Goal: Task Accomplishment & Management: Manage account settings

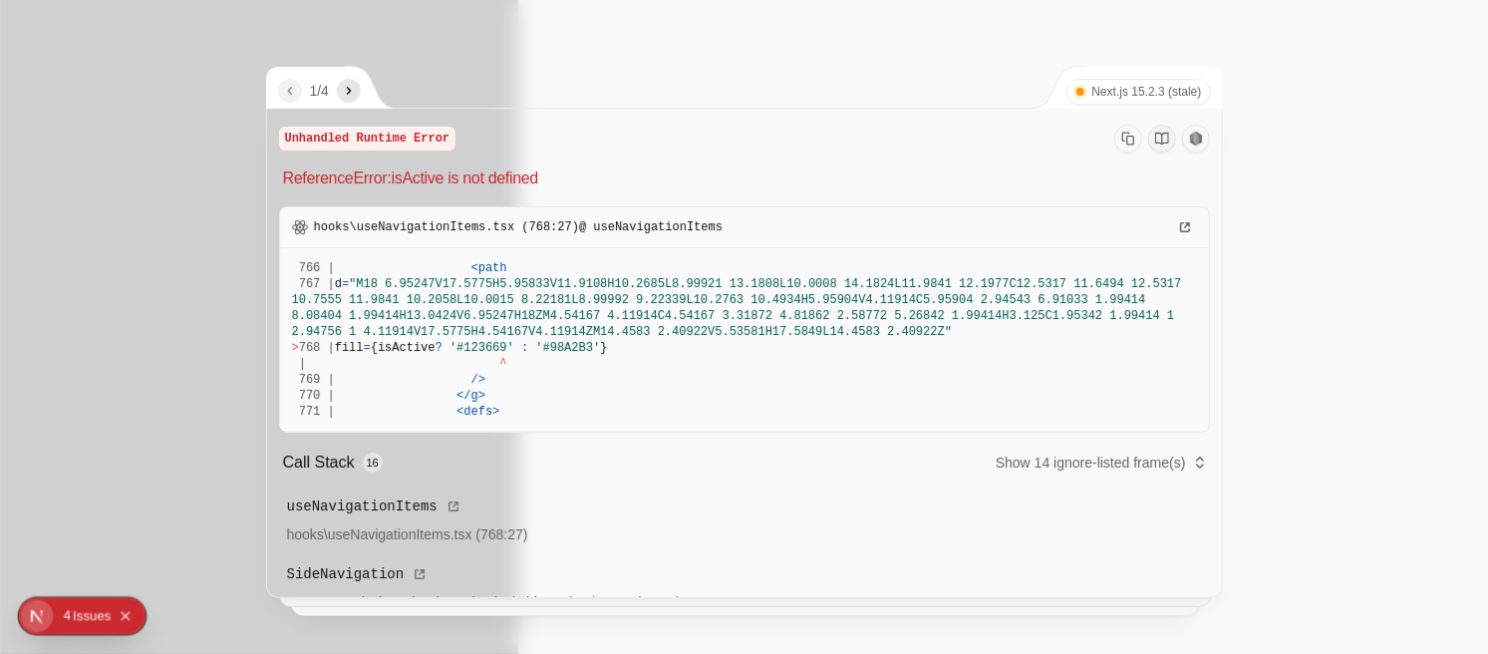
drag, startPoint x: 283, startPoint y: 174, endPoint x: 533, endPoint y: 436, distance: 361.7
click at [533, 436] on div "Unhandled Runtime Error ReferenceError: isActive is not defined hooks\useNaviga…" at bounding box center [744, 372] width 955 height 527
click at [1341, 195] on div at bounding box center [744, 327] width 1488 height 654
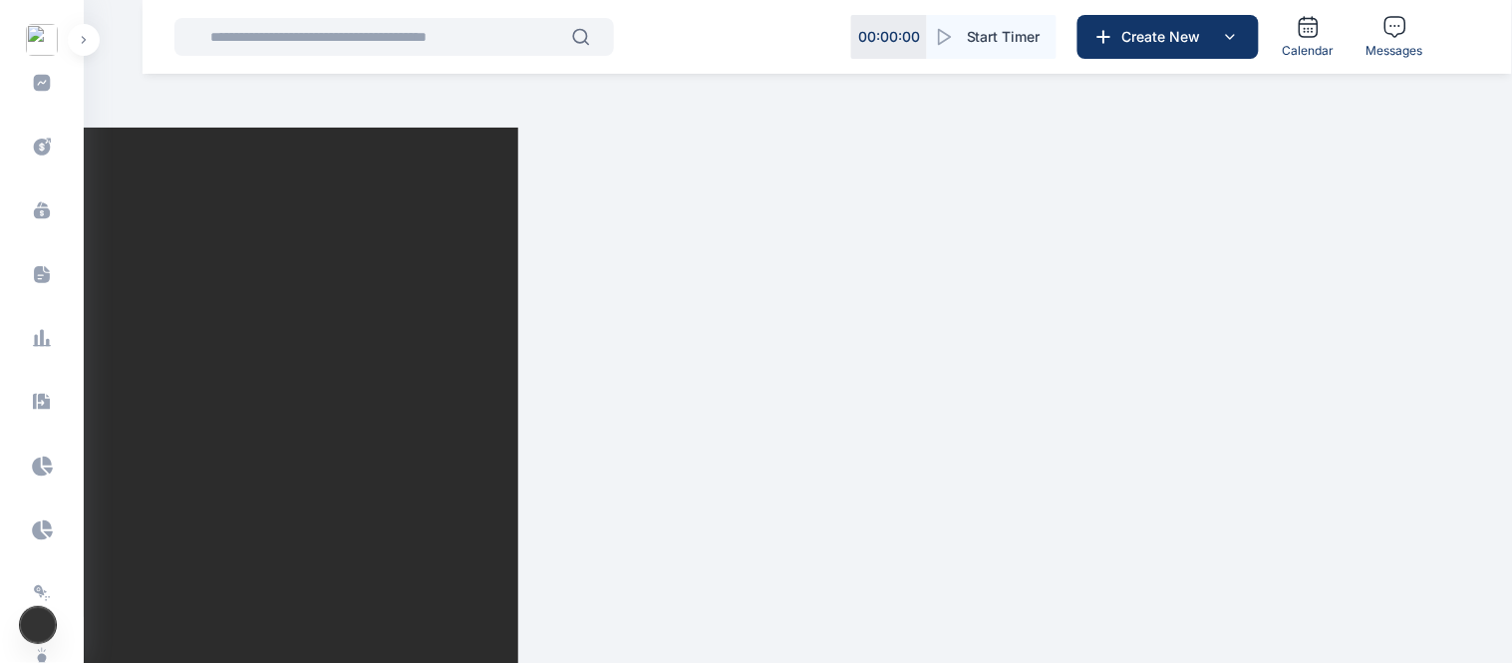
scroll to position [676, 0]
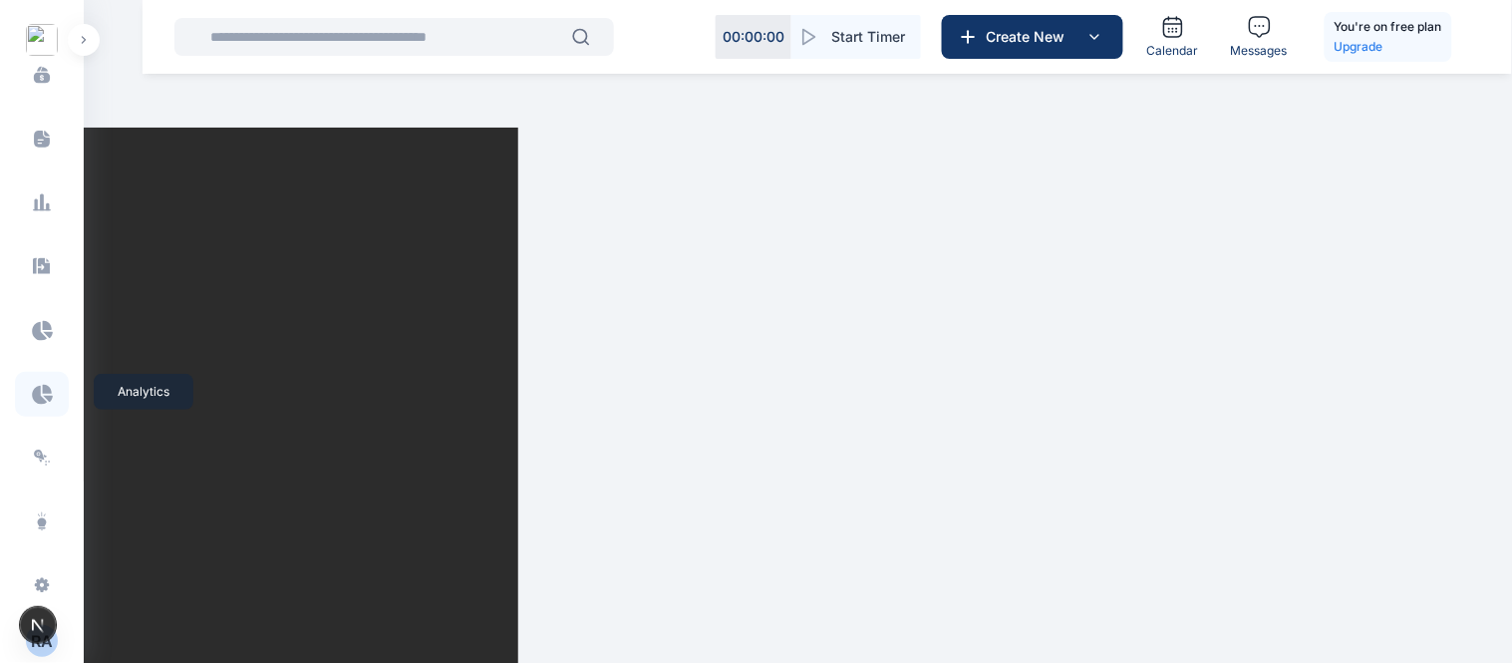
click at [40, 389] on icon at bounding box center [42, 394] width 21 height 20
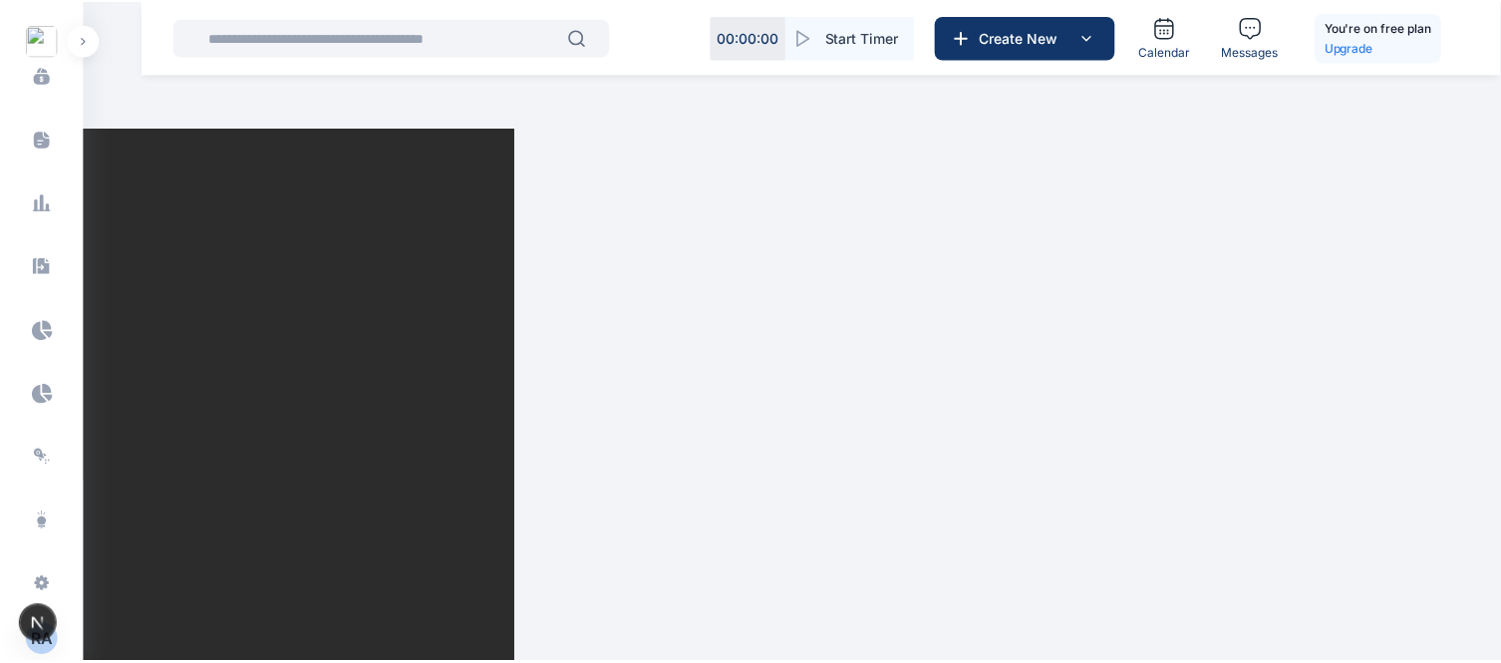
scroll to position [0, 0]
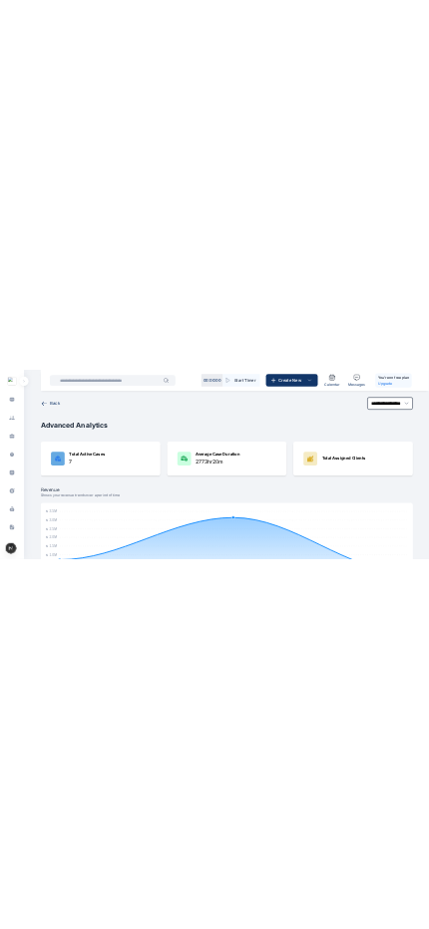
scroll to position [266, 0]
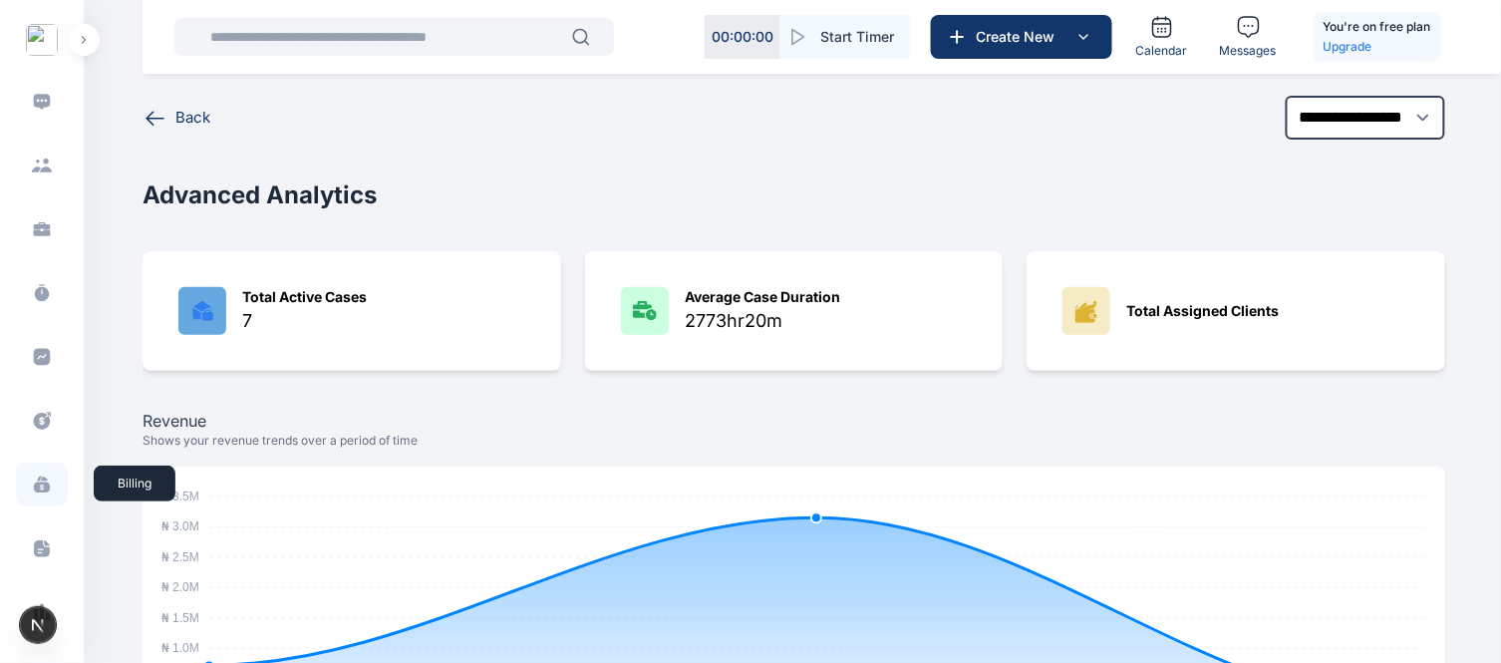
click at [50, 486] on span at bounding box center [42, 485] width 52 height 44
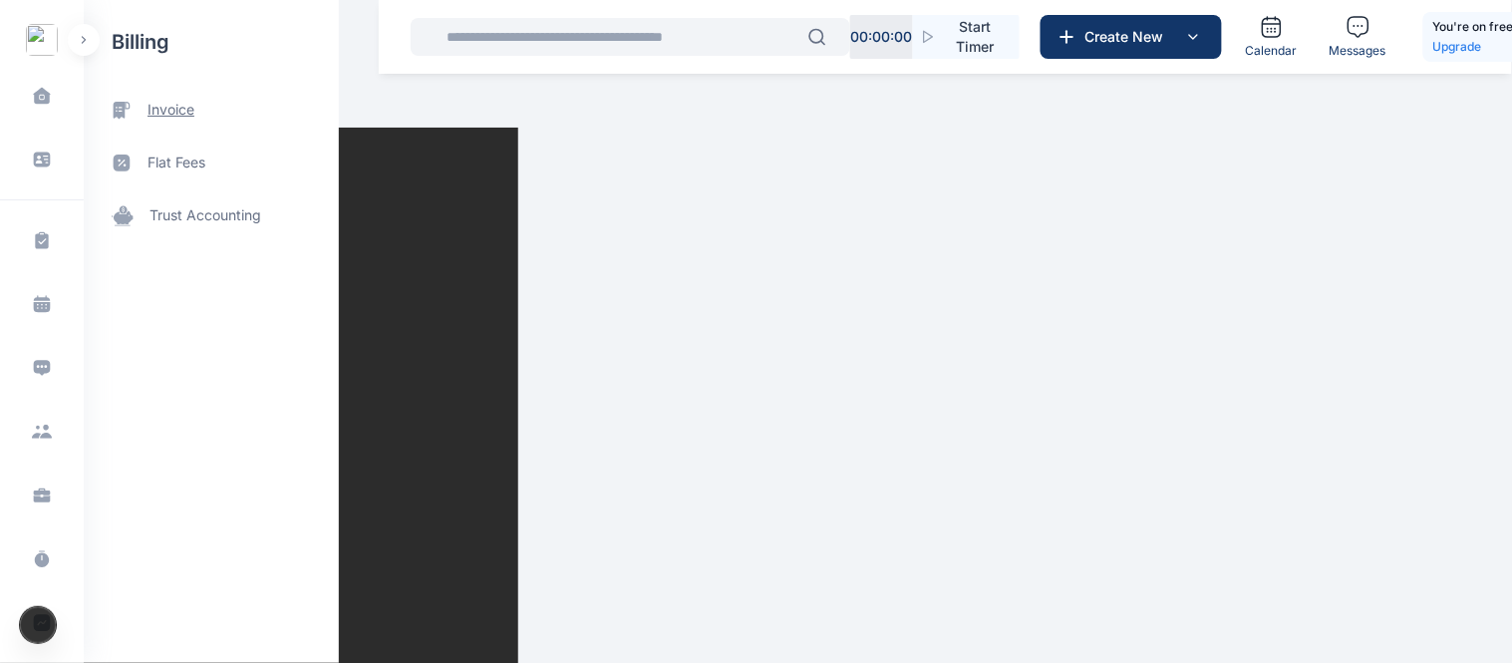
click at [189, 115] on span "invoice" at bounding box center [171, 110] width 47 height 21
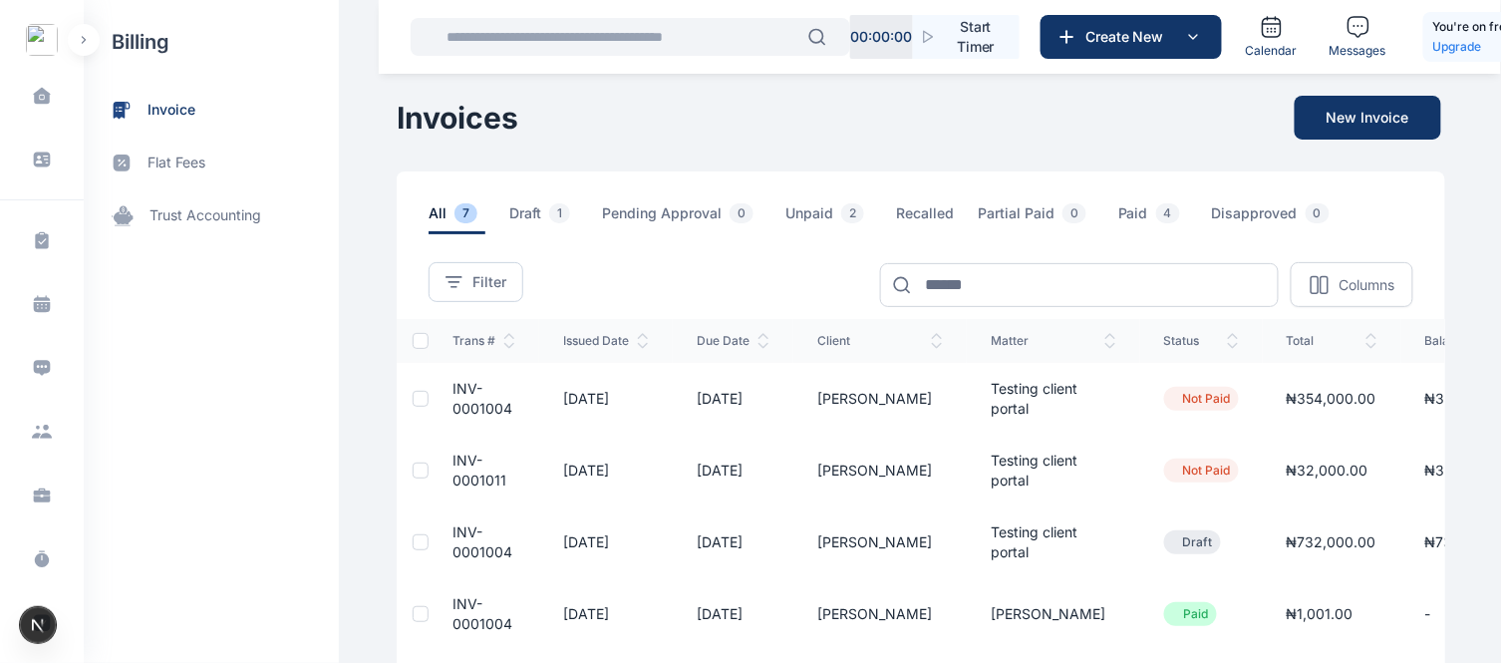
drag, startPoint x: 931, startPoint y: 450, endPoint x: 700, endPoint y: 102, distance: 417.8
click at [700, 102] on div "Invoices New Invoice" at bounding box center [921, 118] width 1049 height 44
click at [1310, 115] on button "New Invoice" at bounding box center [1368, 118] width 147 height 44
drag, startPoint x: 1310, startPoint y: 115, endPoint x: 1274, endPoint y: 121, distance: 36.4
click at [1274, 121] on div "Invoices New Invoice" at bounding box center [921, 118] width 1049 height 44
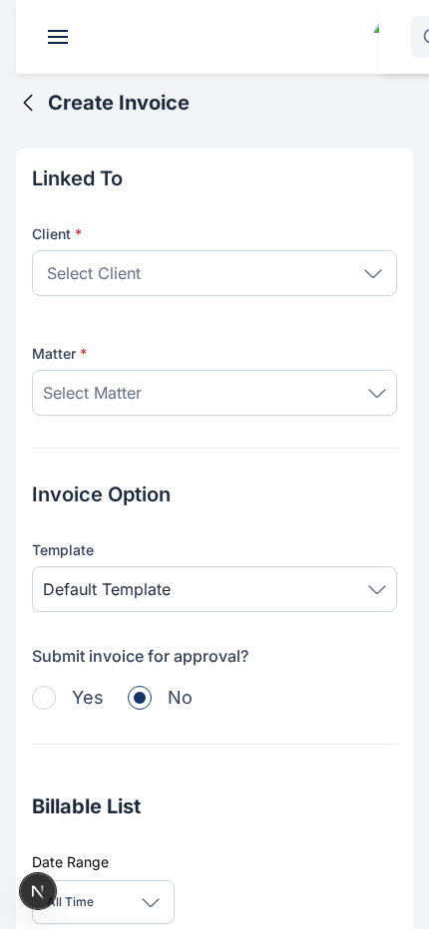
click at [28, 103] on icon at bounding box center [28, 103] width 24 height 24
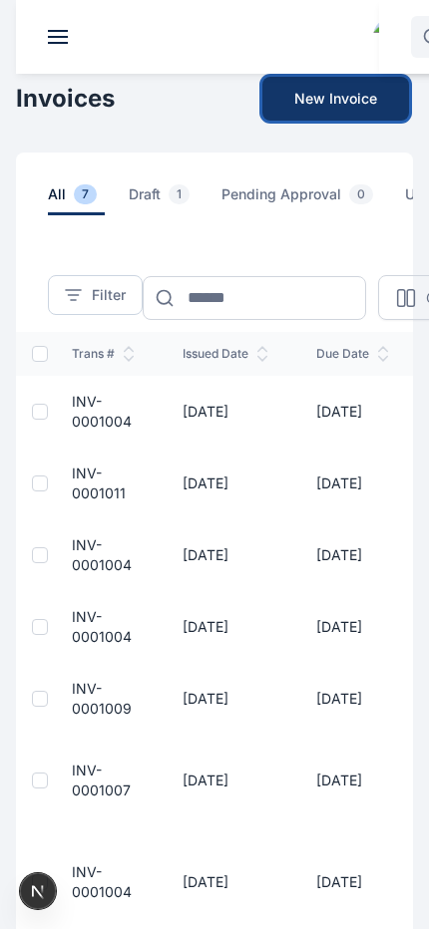
click at [317, 102] on button "New Invoice" at bounding box center [335, 99] width 147 height 44
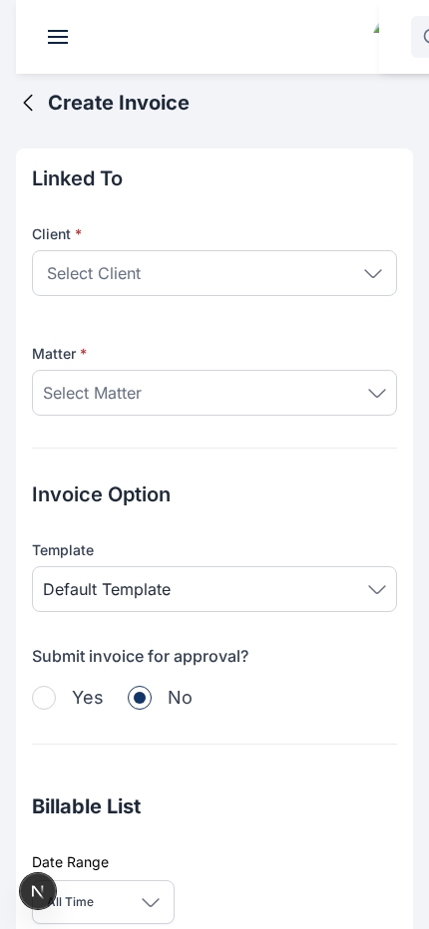
scroll to position [809, 0]
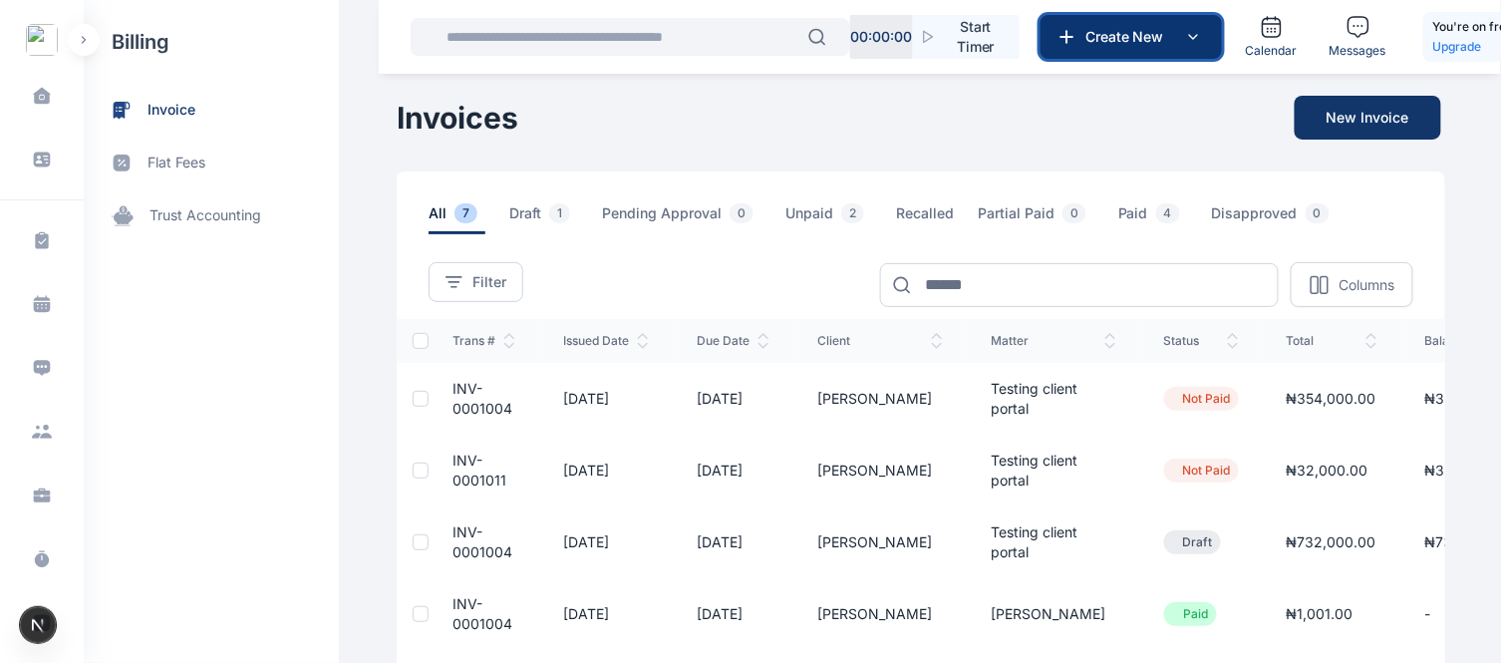
click at [1108, 50] on button "Create New" at bounding box center [1131, 37] width 181 height 44
click at [942, 135] on div "Invoices New Invoice" at bounding box center [921, 118] width 1049 height 44
click at [90, 45] on button "button" at bounding box center [84, 40] width 32 height 32
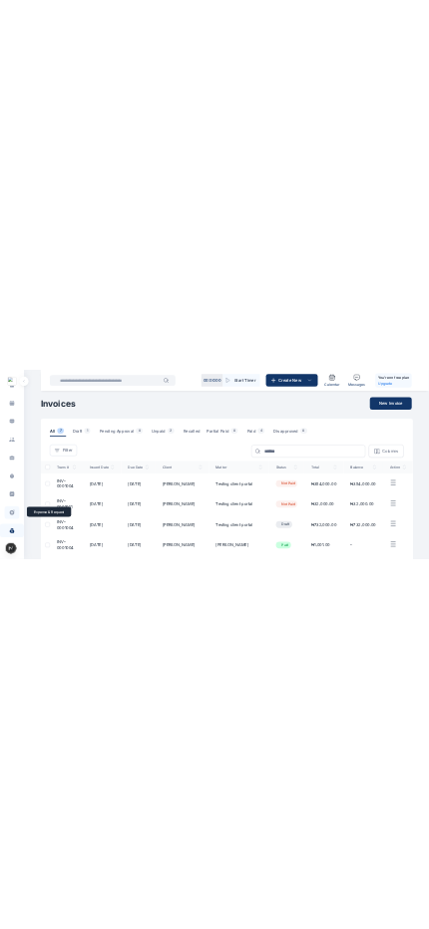
scroll to position [241, 0]
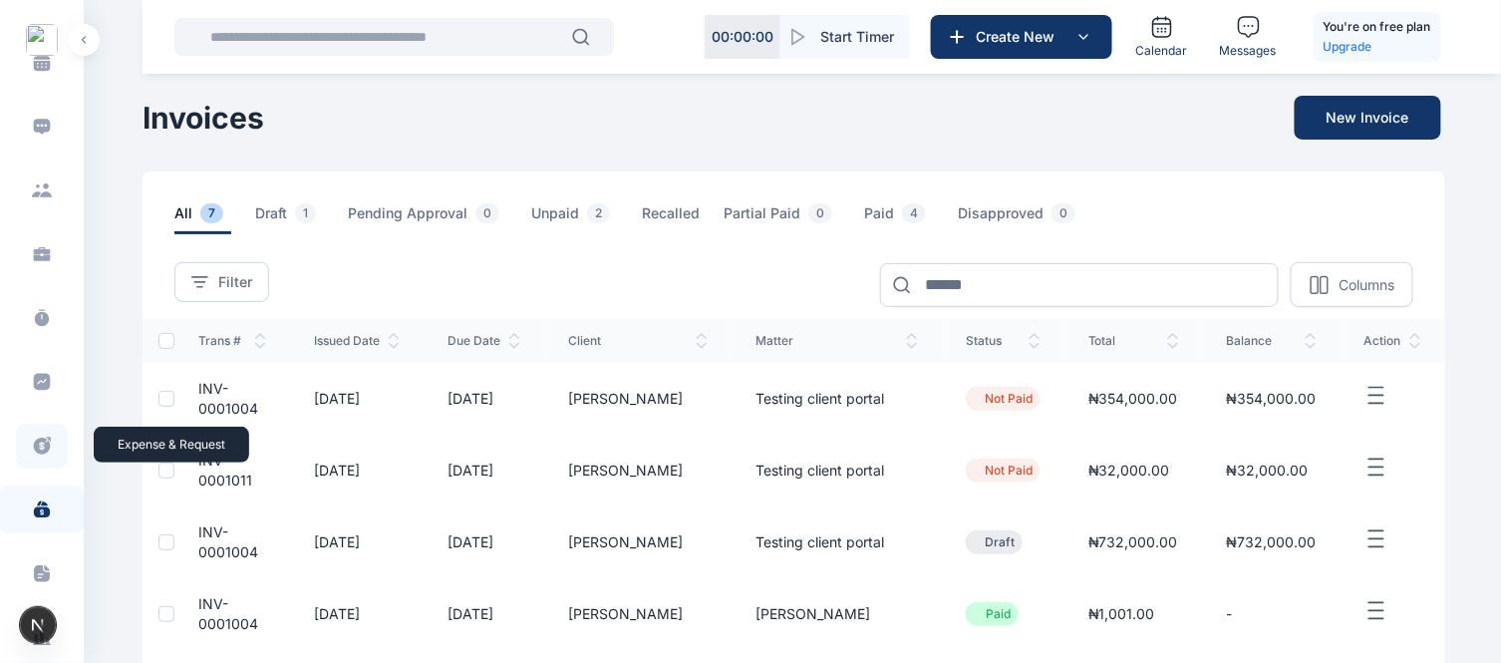
click at [25, 446] on span at bounding box center [42, 446] width 52 height 45
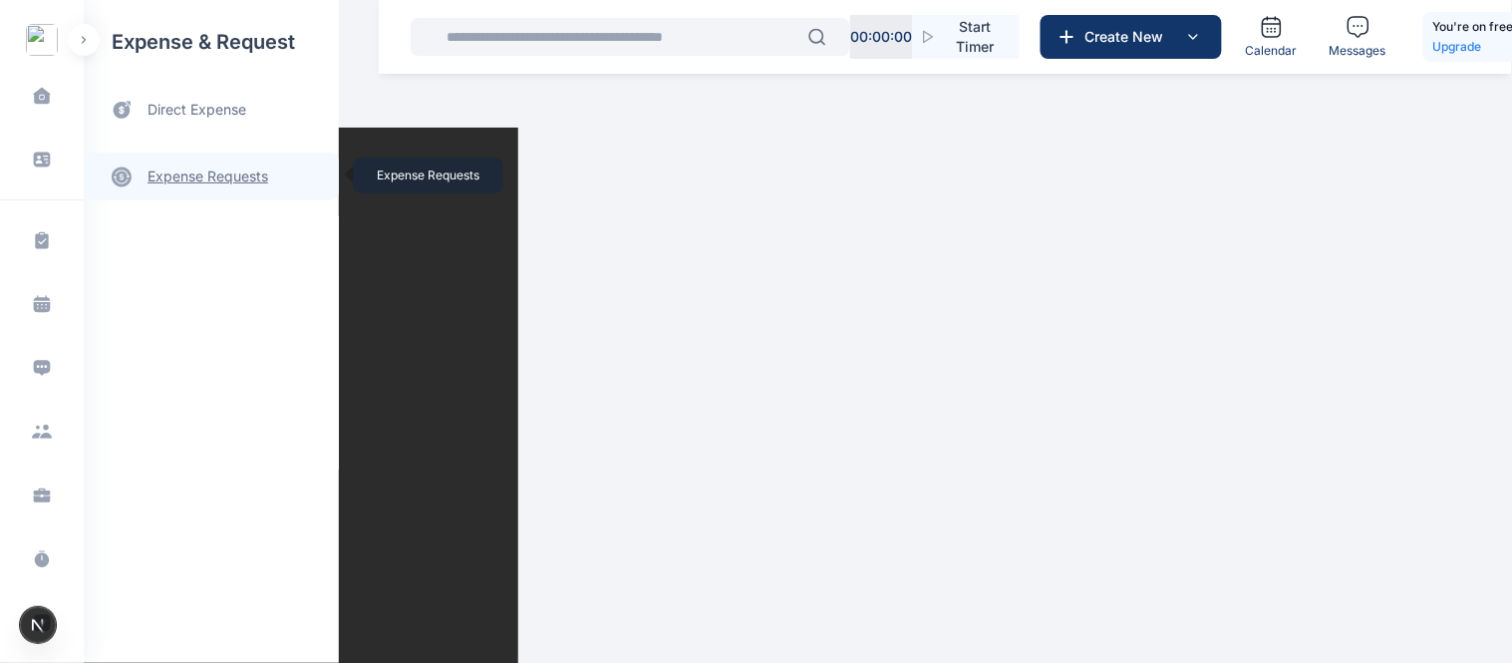
click at [206, 176] on link "expense requests expense requests" at bounding box center [211, 177] width 255 height 48
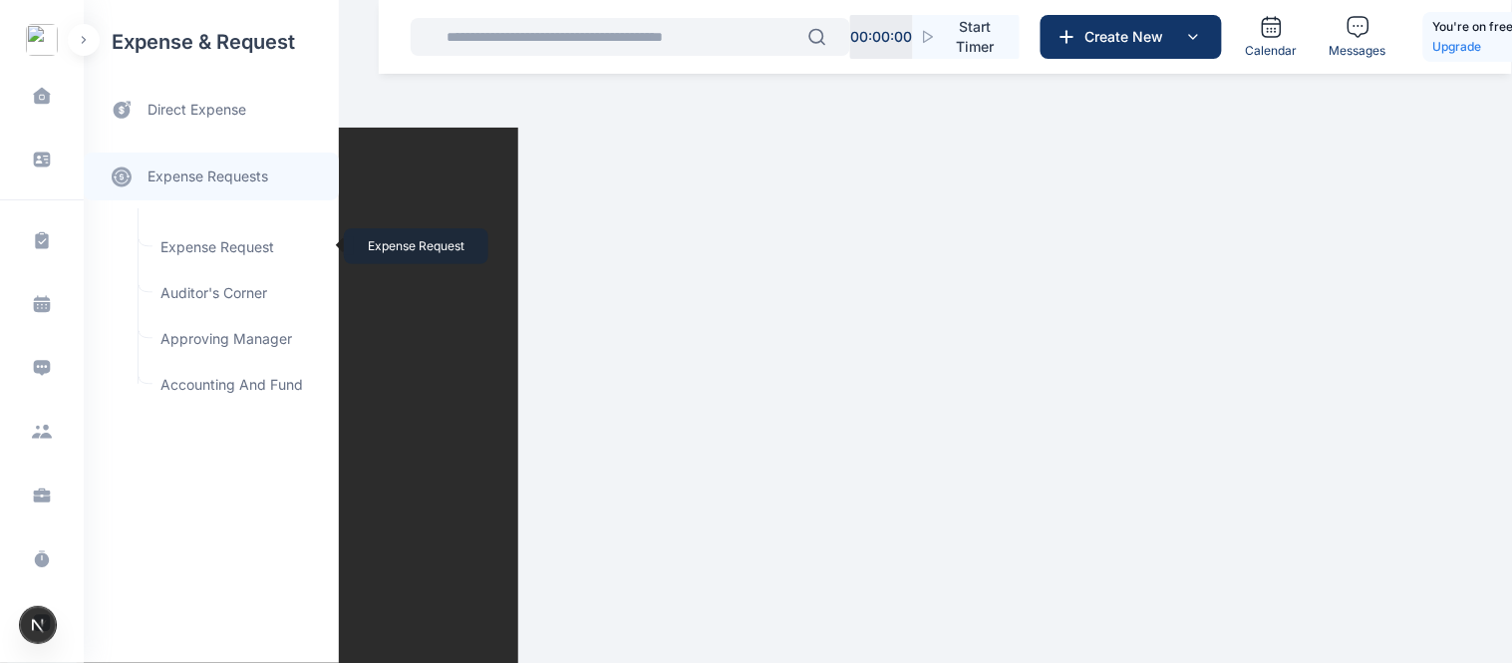
click at [243, 241] on span "Expense Request Expense Request" at bounding box center [239, 247] width 180 height 38
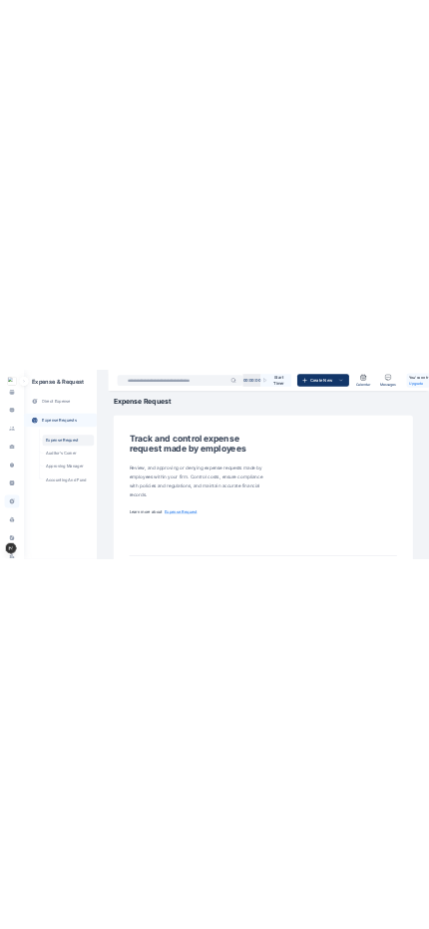
scroll to position [225, 0]
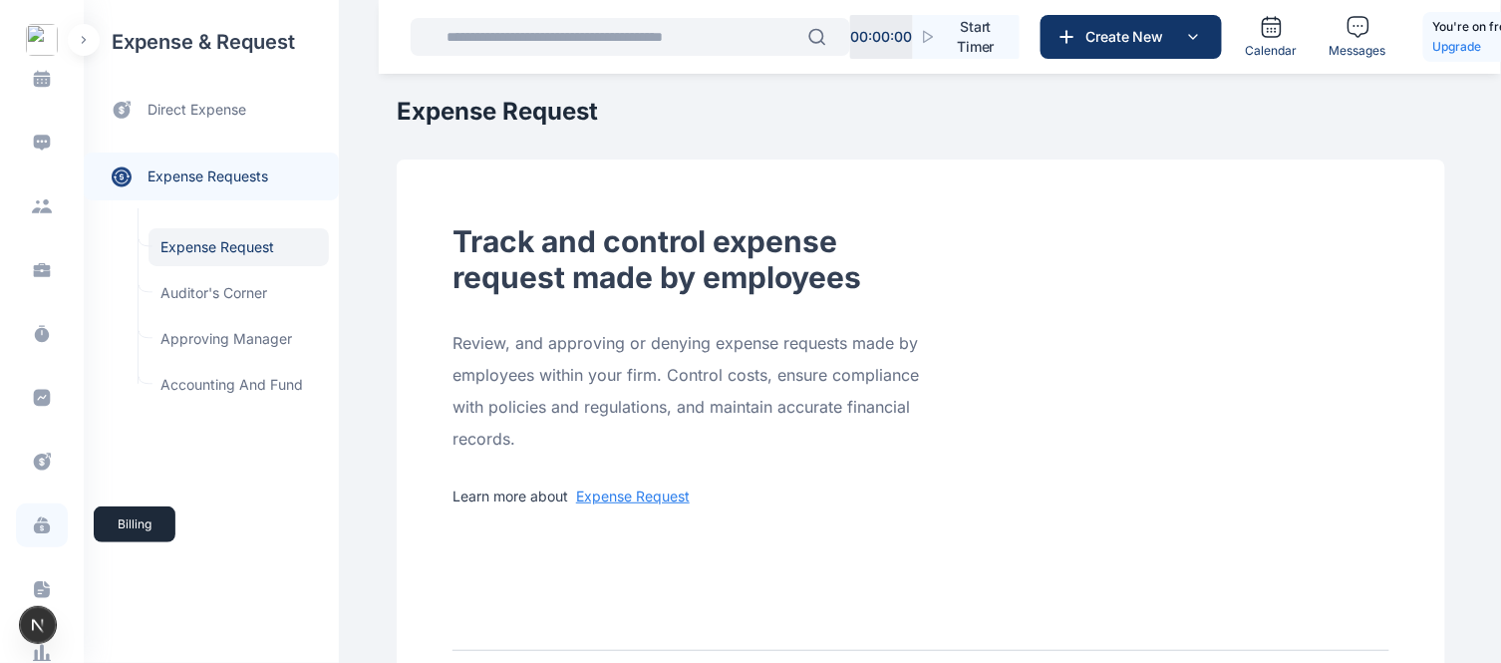
click at [44, 532] on icon at bounding box center [42, 525] width 20 height 20
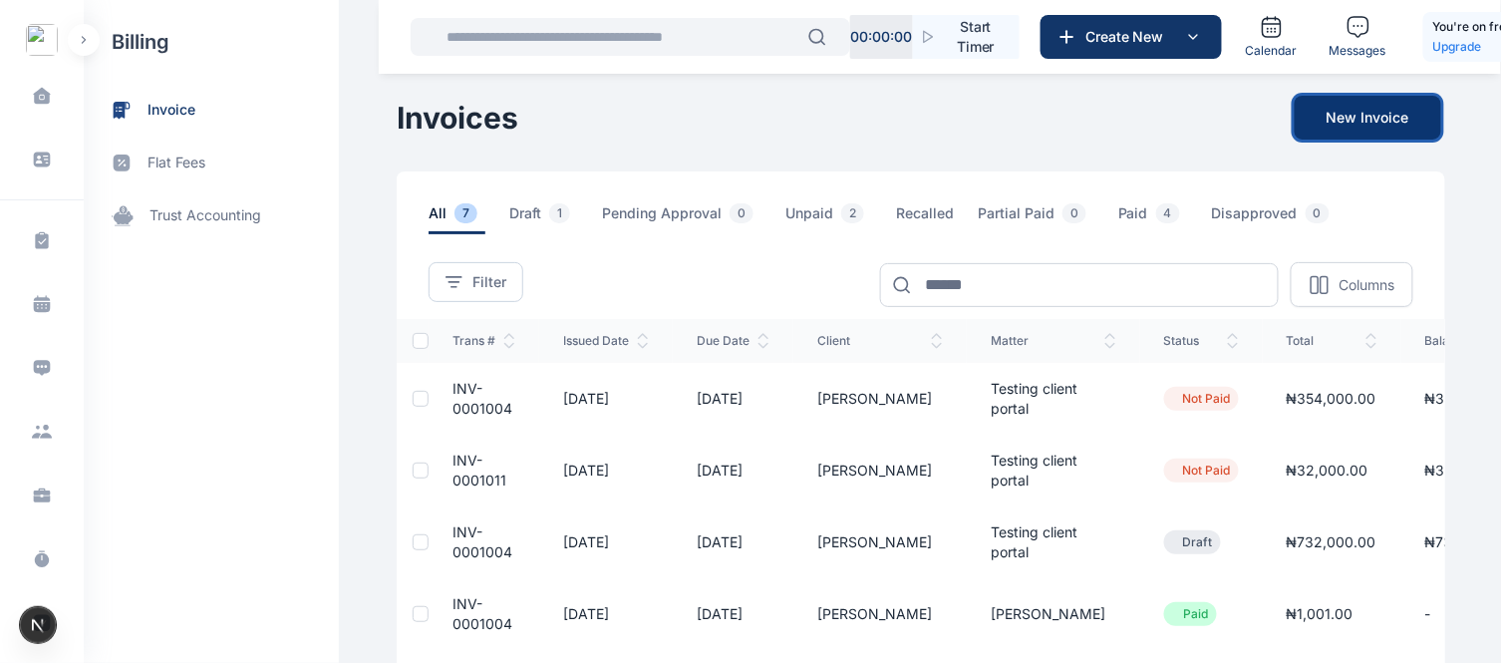
click at [1378, 107] on button "New Invoice" at bounding box center [1368, 118] width 147 height 44
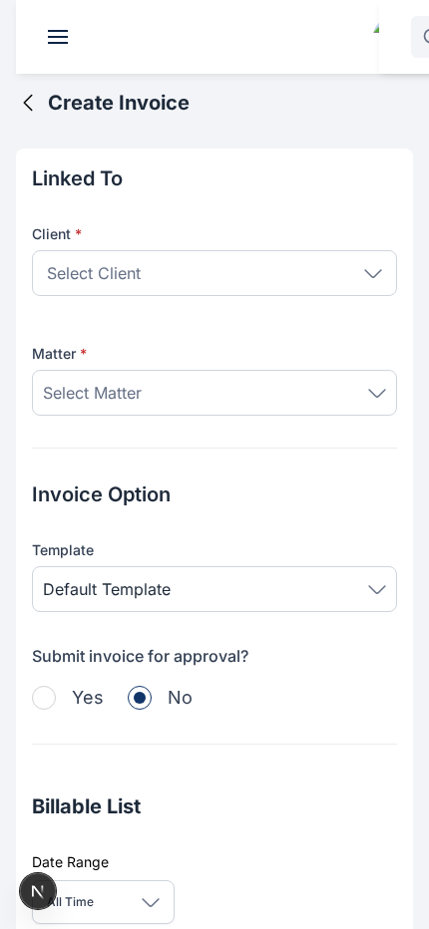
click at [28, 104] on icon at bounding box center [28, 103] width 24 height 24
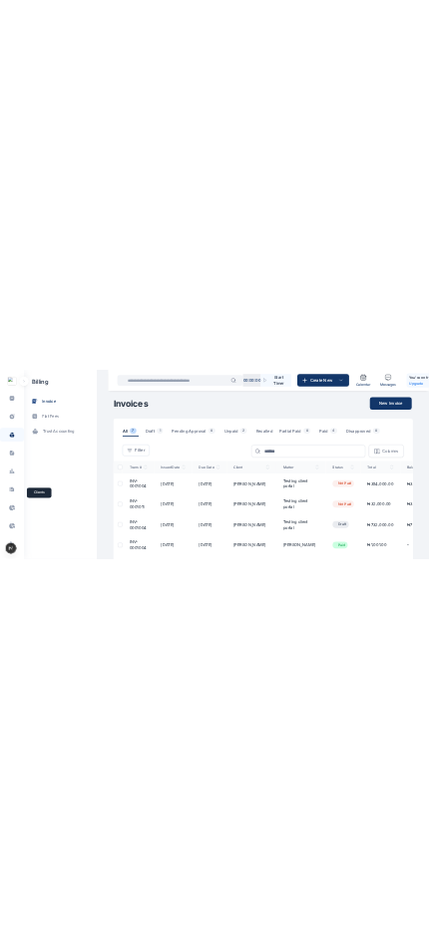
scroll to position [676, 0]
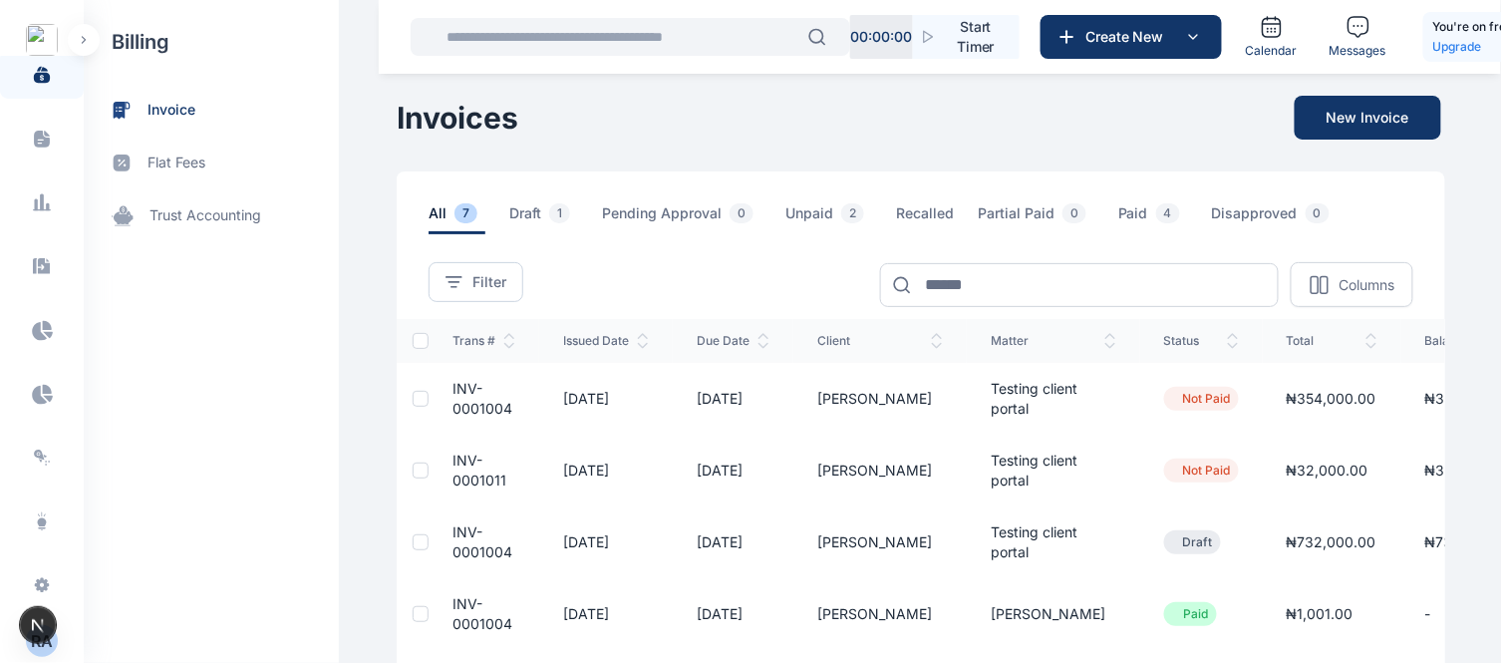
click at [33, 224] on span "Accounting accounting" at bounding box center [42, 202] width 84 height 48
click at [40, 200] on icon at bounding box center [42, 202] width 4 height 17
click at [191, 161] on span "flat fees" at bounding box center [177, 163] width 58 height 21
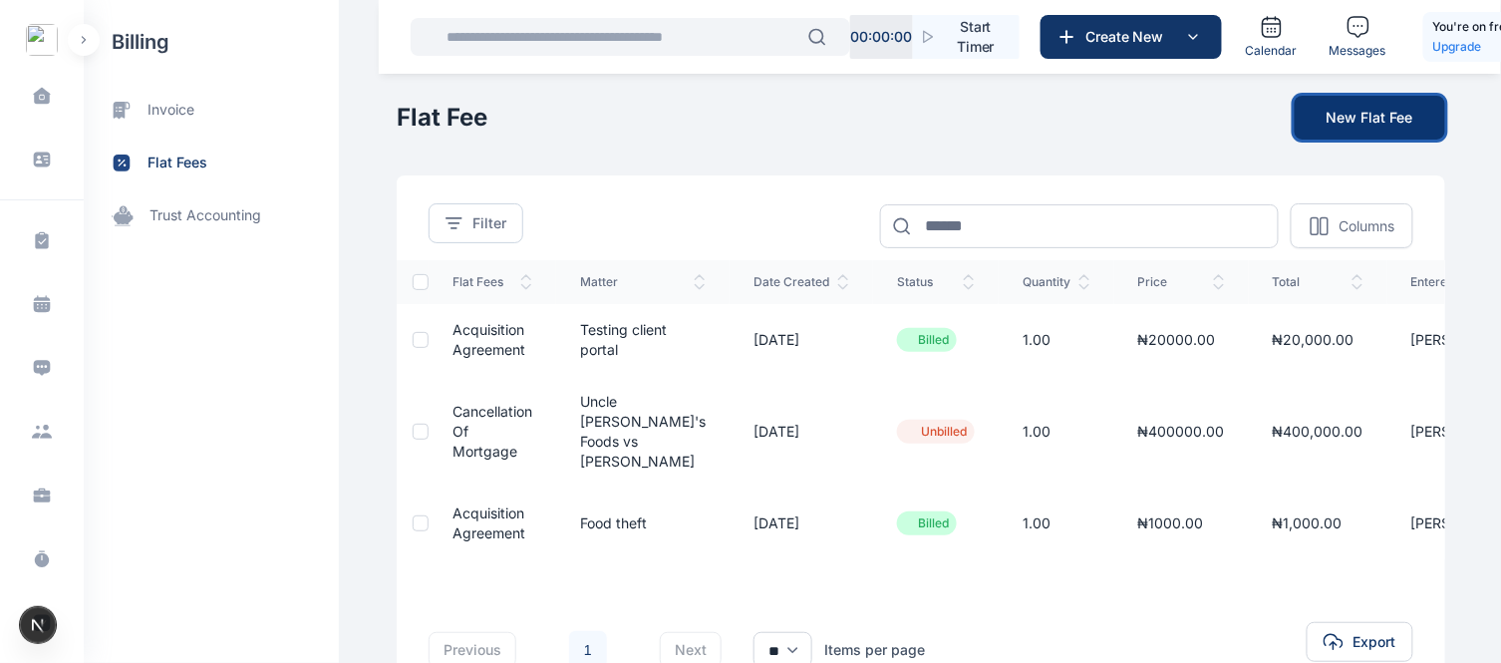
click at [1376, 115] on button "New Flat Fee" at bounding box center [1370, 118] width 151 height 44
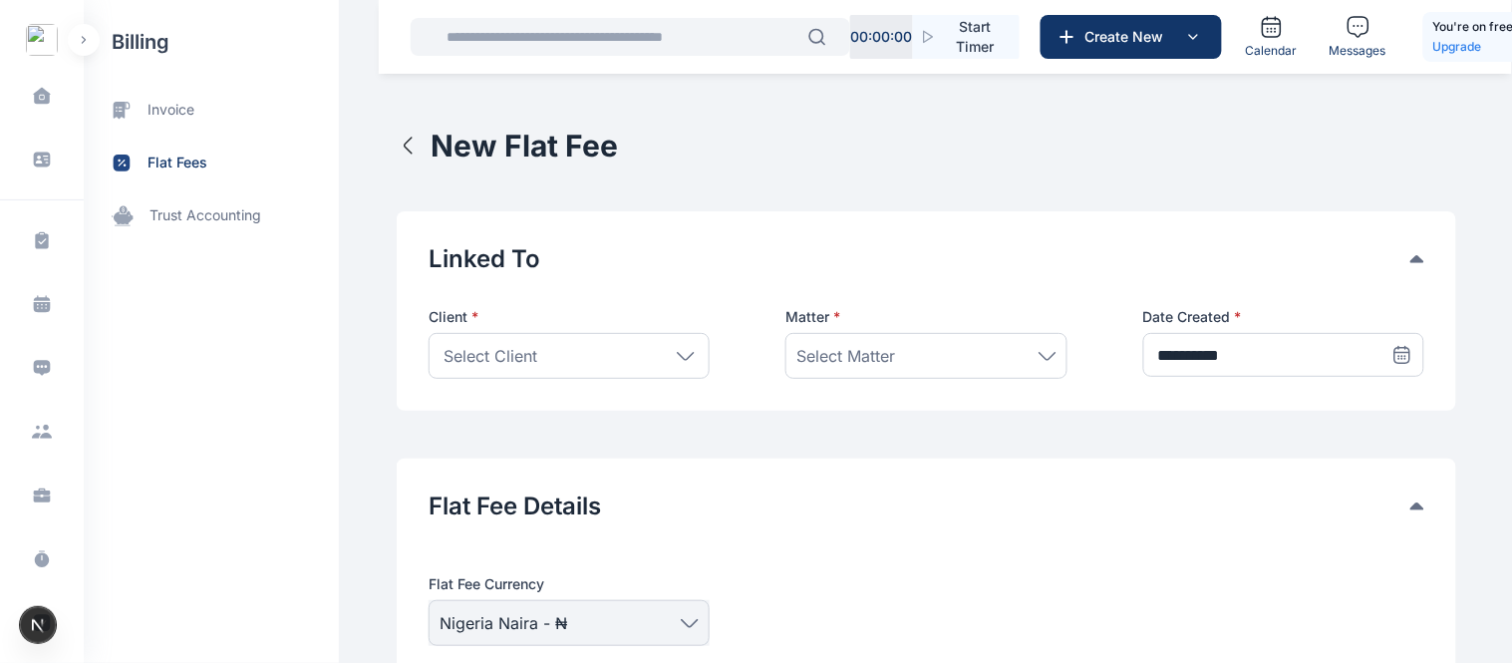
type input "*"
click at [400, 148] on icon "button" at bounding box center [409, 146] width 24 height 24
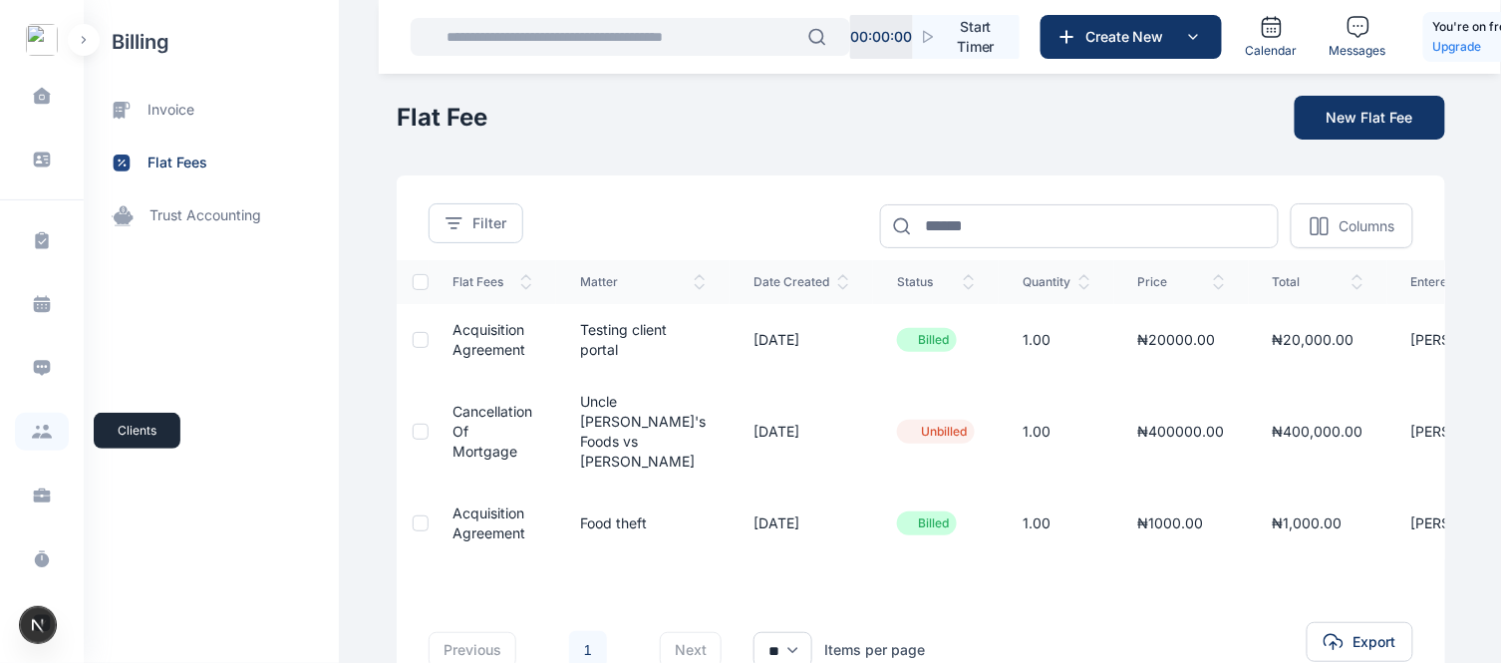
click at [46, 441] on span at bounding box center [42, 432] width 54 height 38
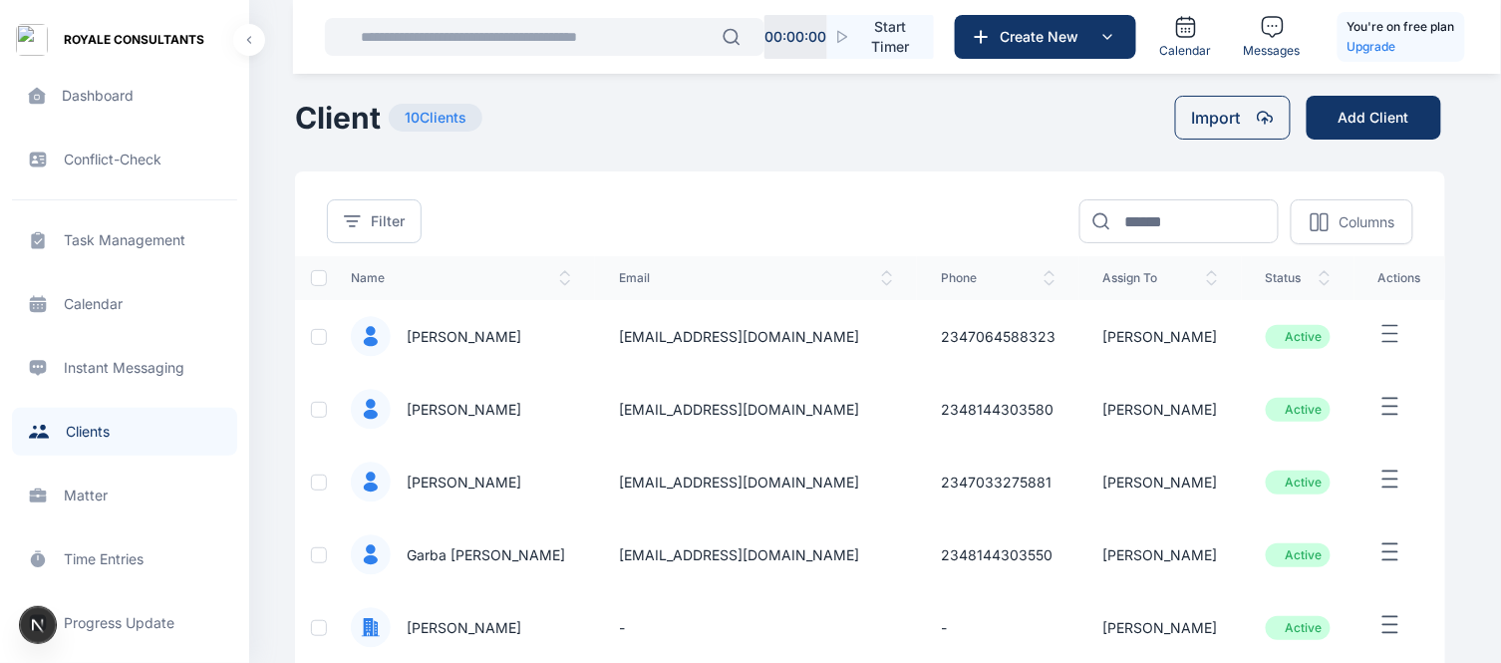
click at [883, 242] on div "Filter Assigned To Select Option Status Select Status Active Draft Dormant Appl…" at bounding box center [870, 207] width 1150 height 73
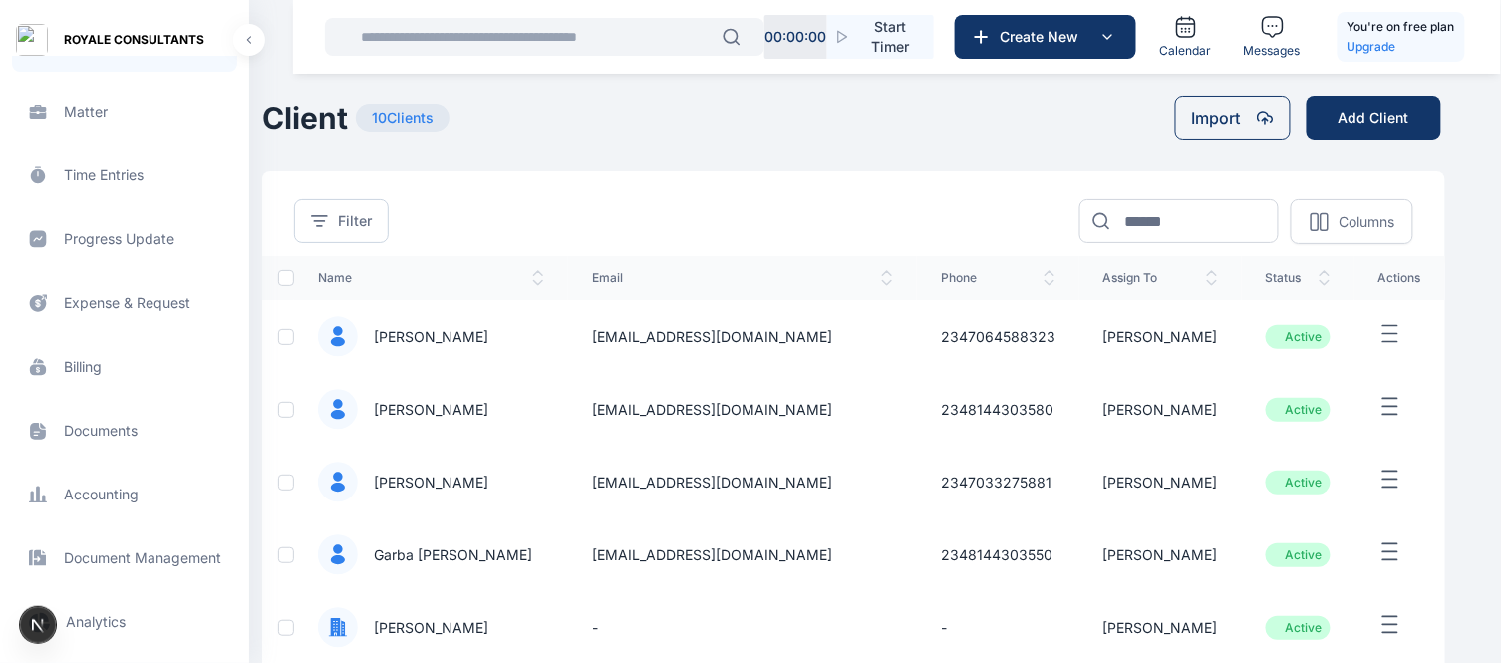
scroll to position [525, 0]
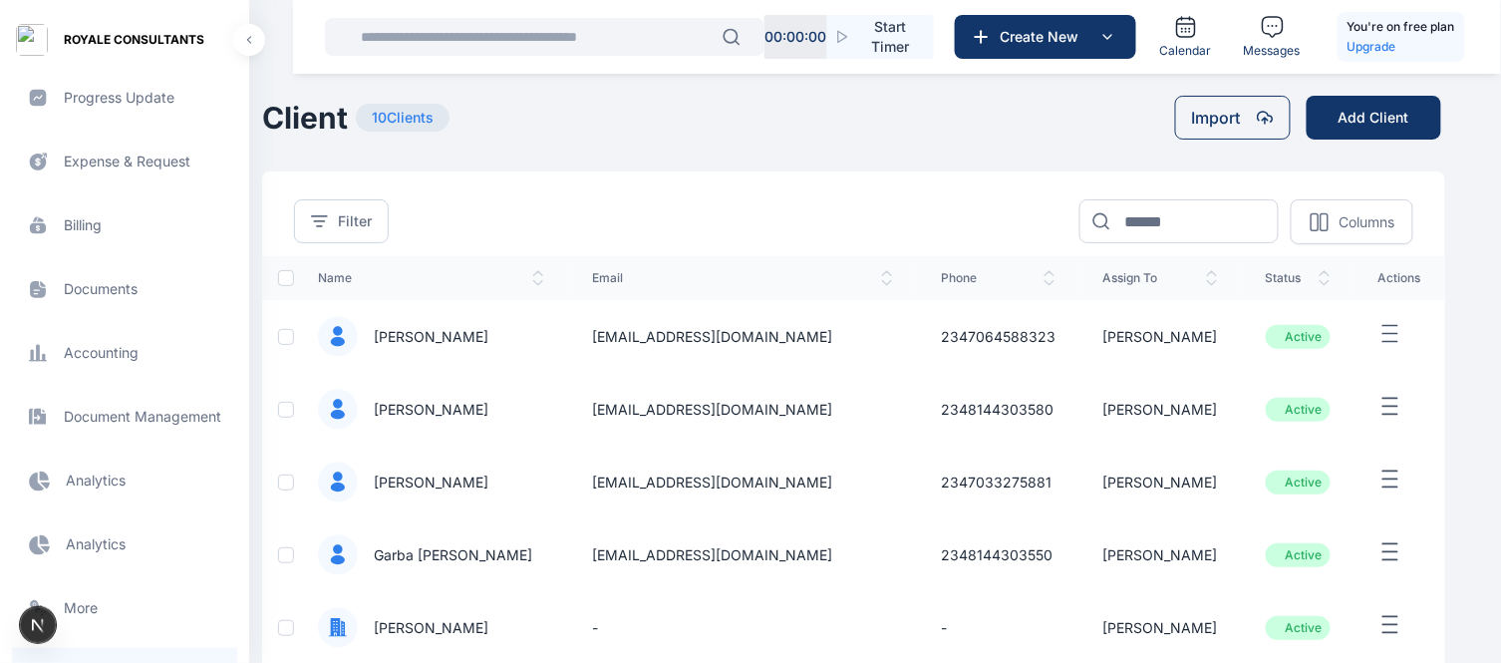
click at [86, 352] on span "Accounting accounting accounting" at bounding box center [124, 353] width 225 height 48
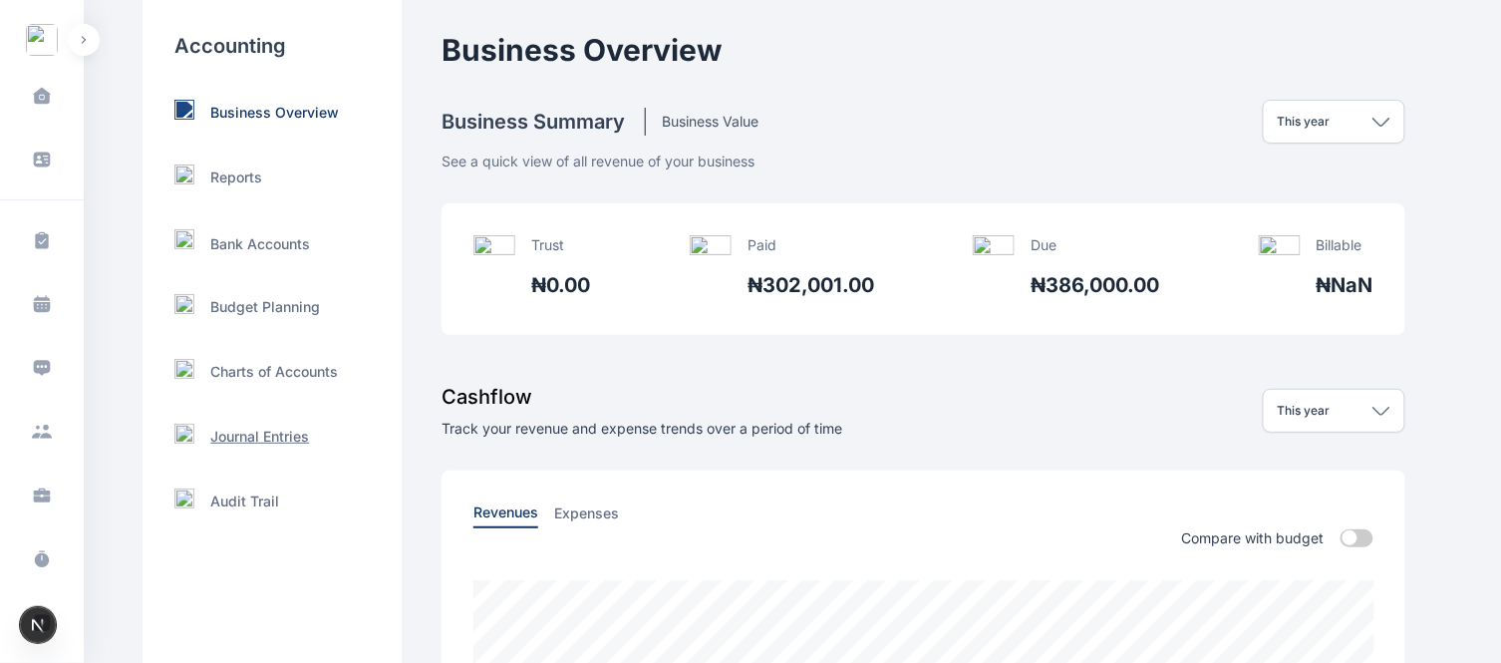
click at [289, 427] on p "Journal Entries" at bounding box center [259, 437] width 99 height 20
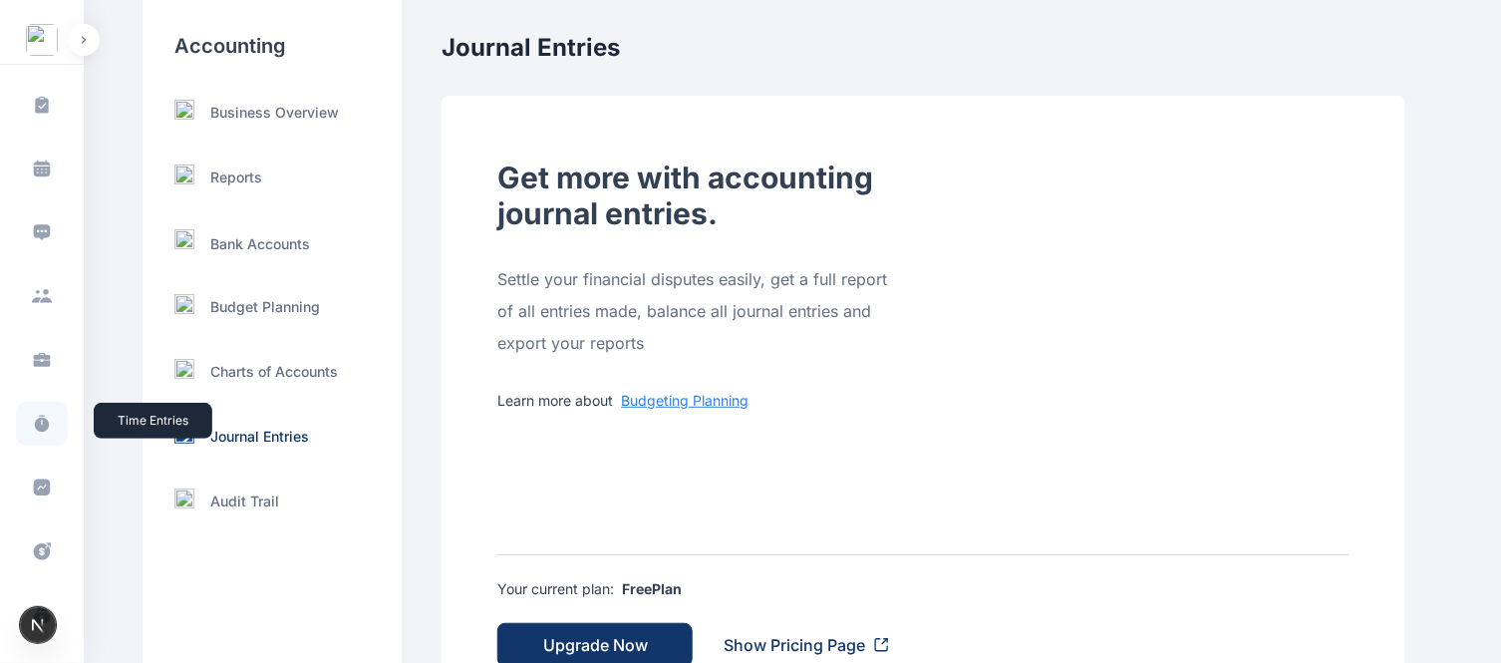
scroll to position [138, 0]
click at [34, 431] on span at bounding box center [42, 422] width 52 height 44
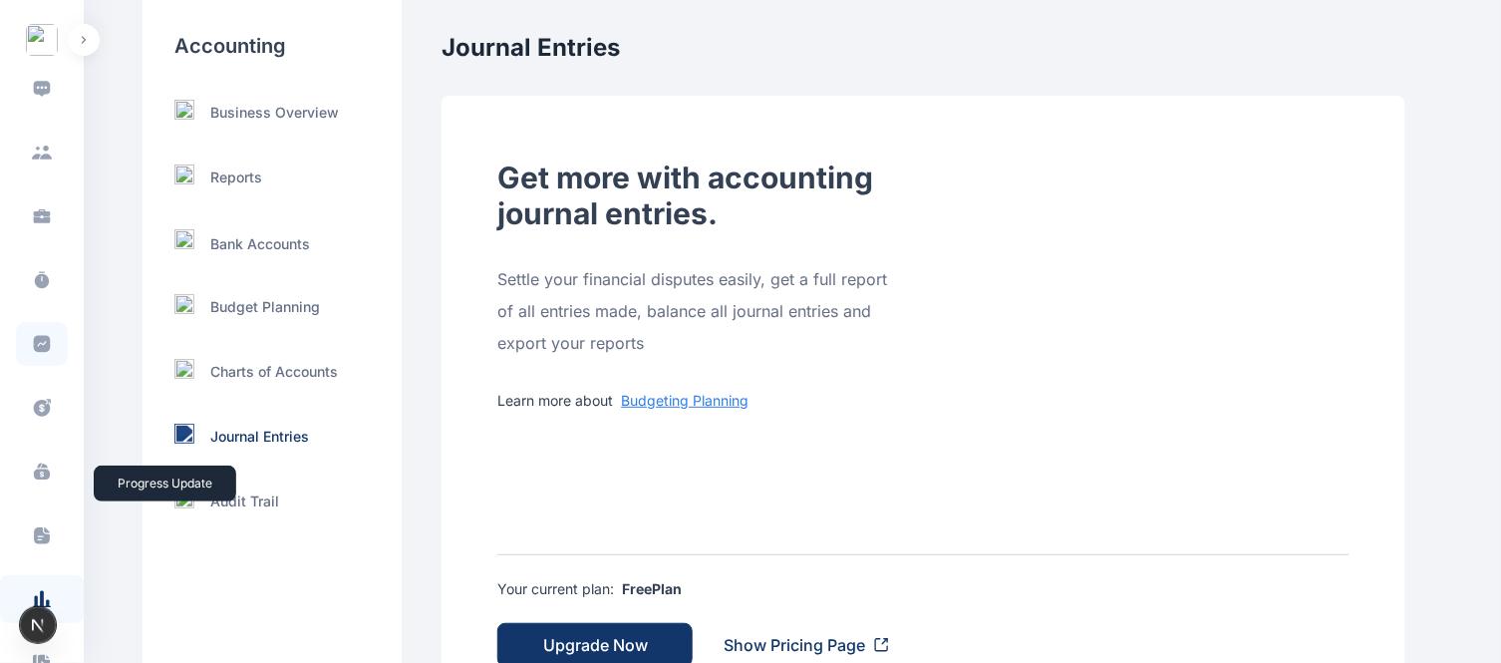
scroll to position [280, 0]
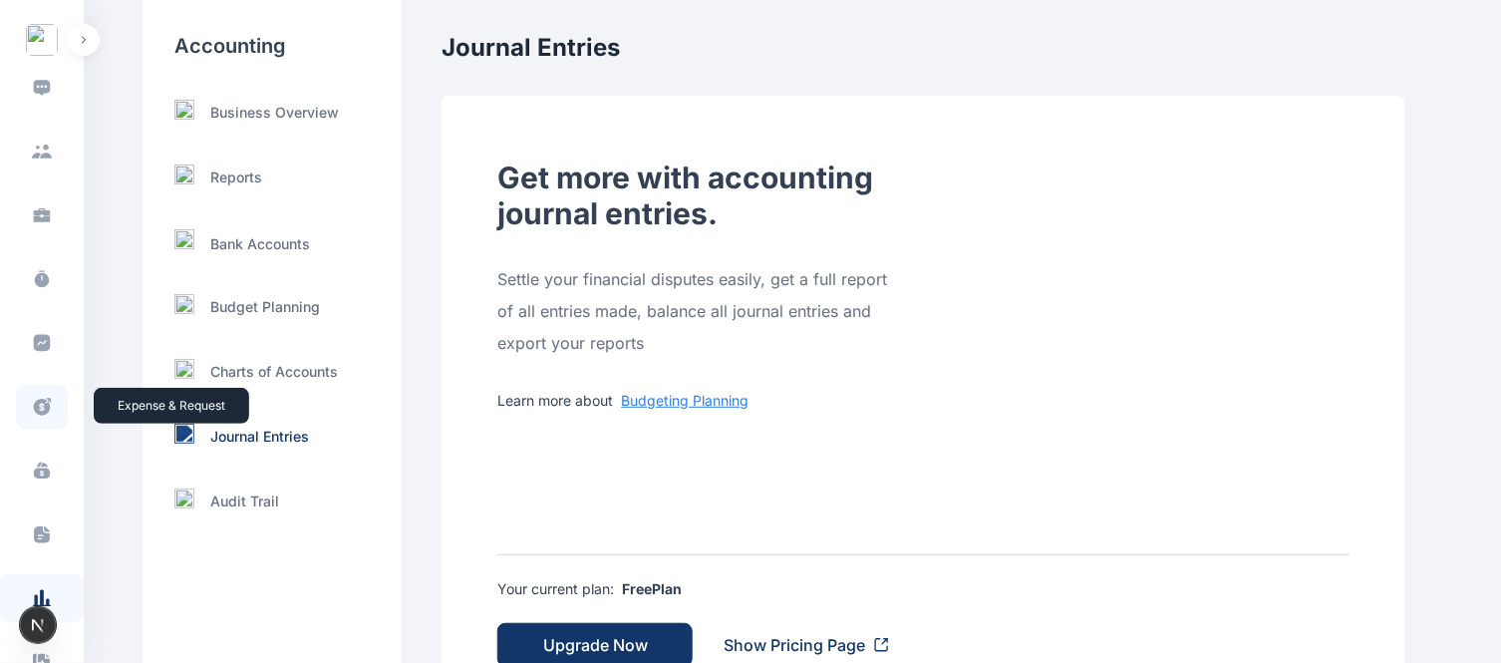
click at [37, 414] on icon at bounding box center [42, 407] width 17 height 17
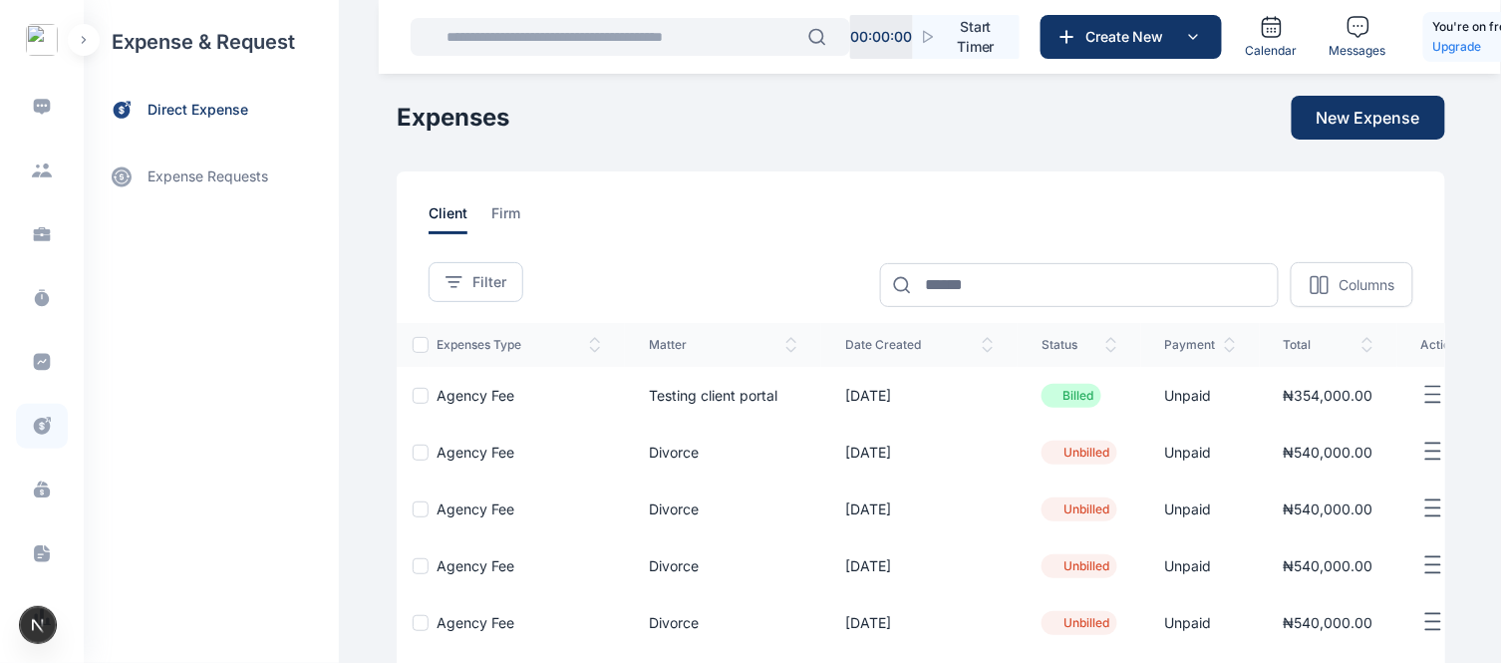
scroll to position [262, 0]
click at [41, 493] on icon at bounding box center [42, 491] width 16 height 11
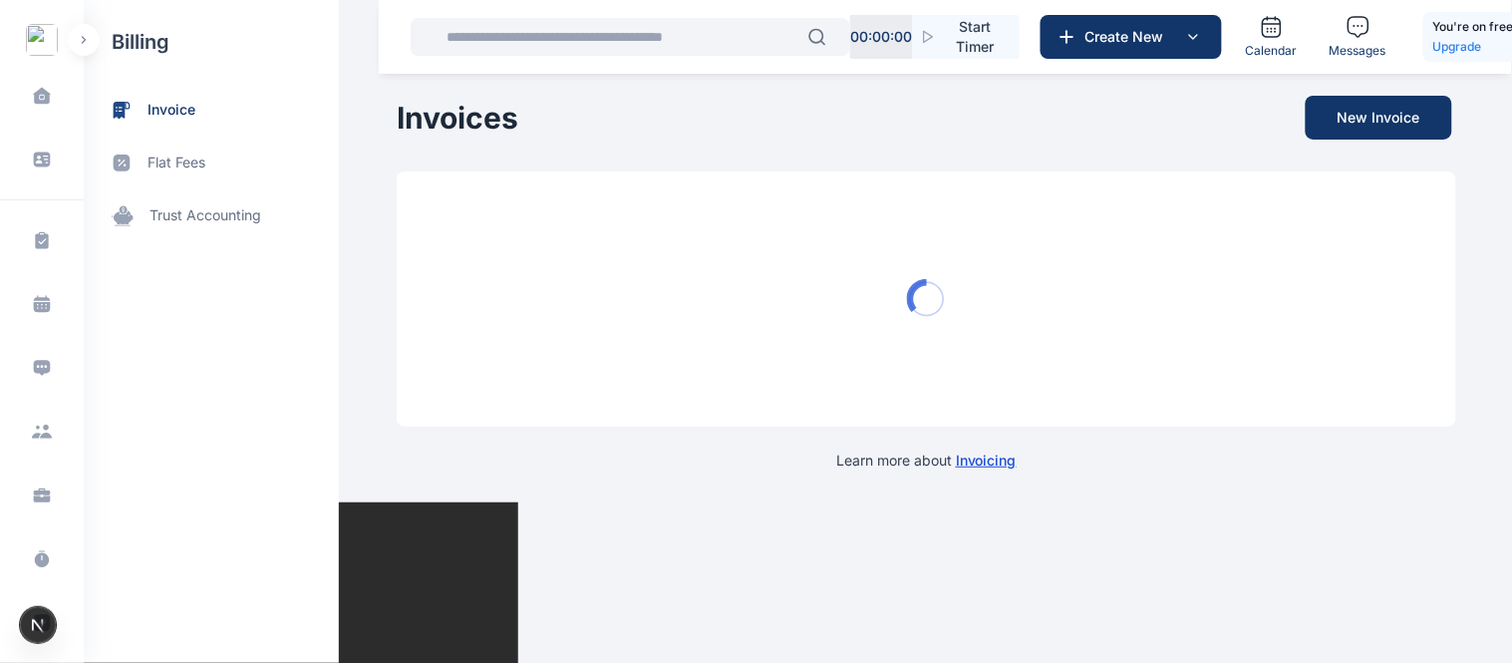
click at [194, 214] on span "trust accounting" at bounding box center [206, 215] width 112 height 21
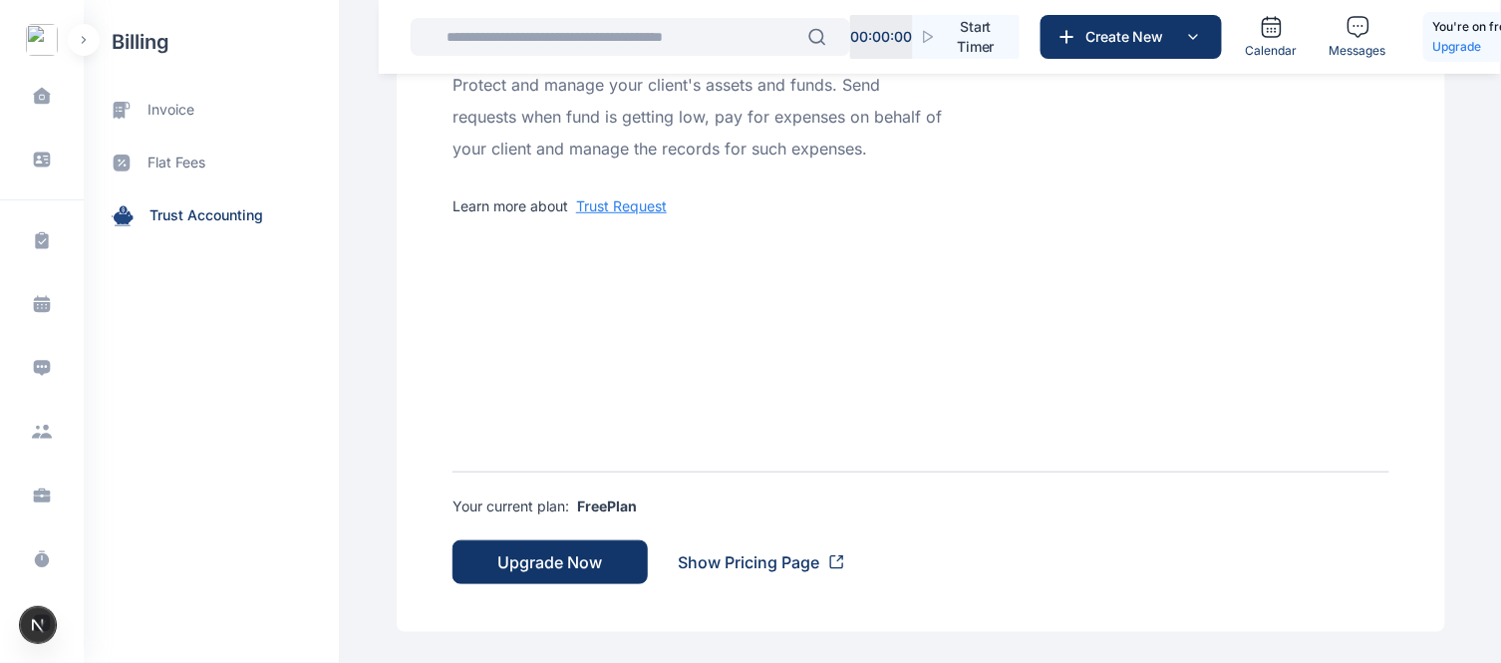
scroll to position [676, 0]
click at [42, 643] on div "R A" at bounding box center [42, 641] width 32 height 24
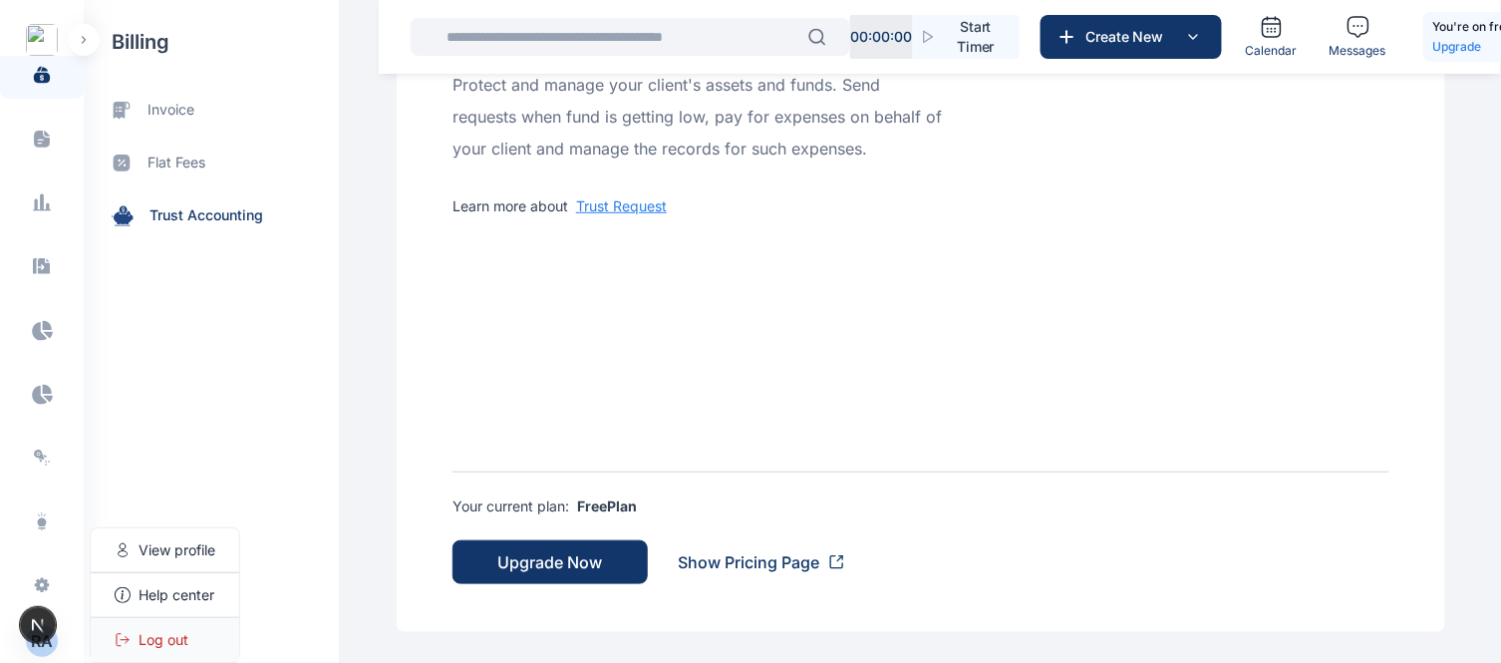
click at [181, 644] on span "Log out" at bounding box center [164, 640] width 50 height 20
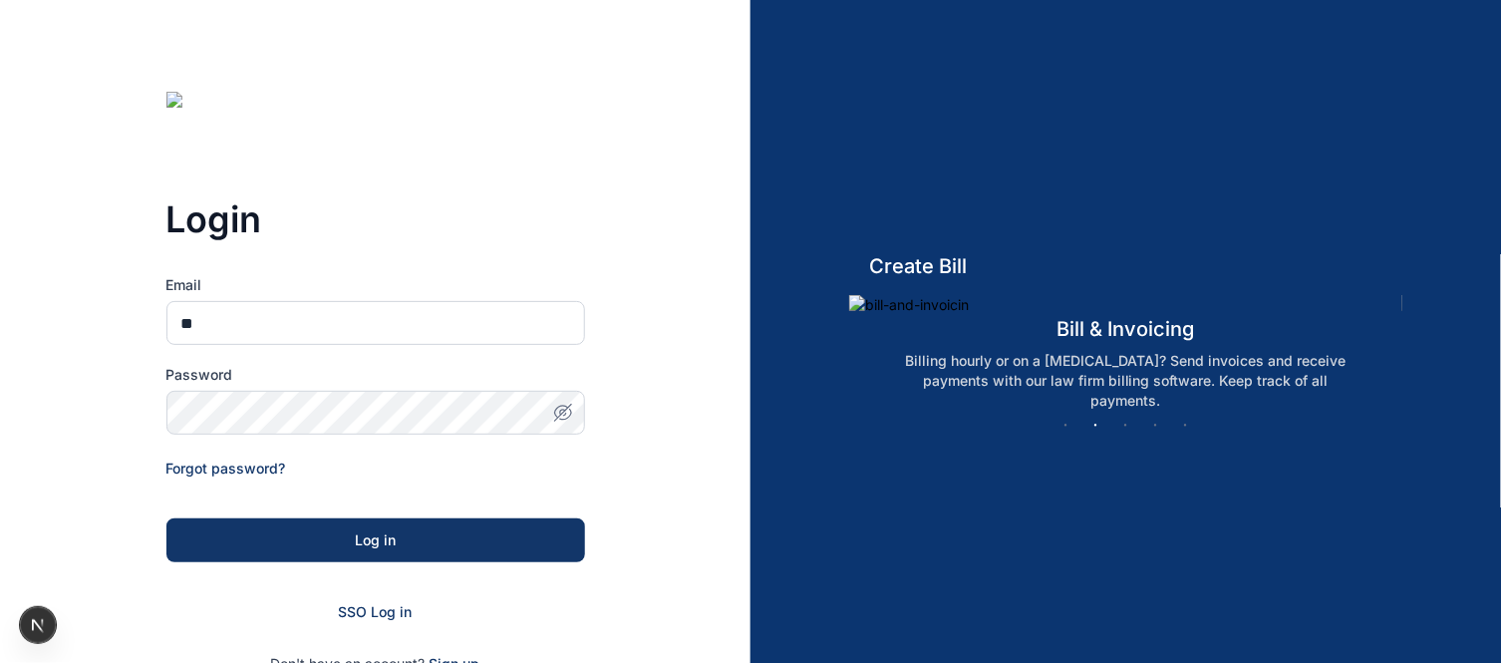
type input "*"
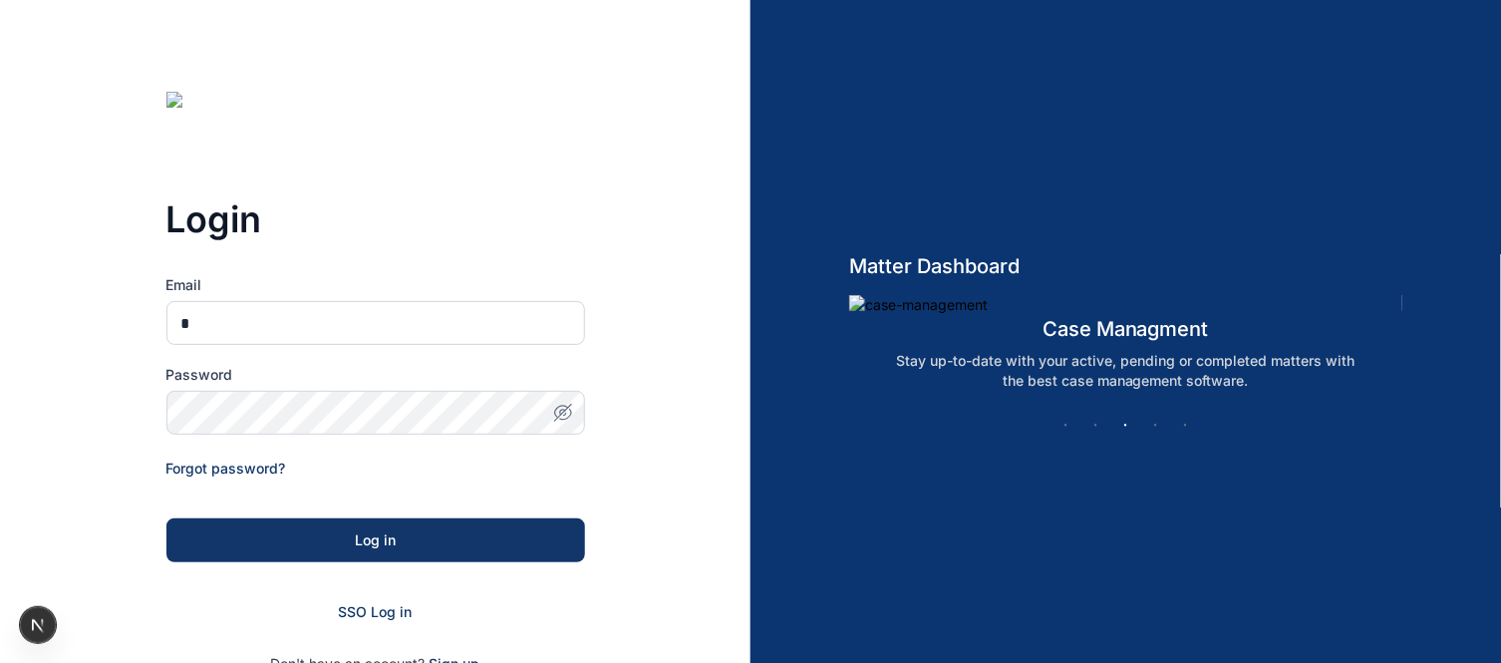
type input "**********"
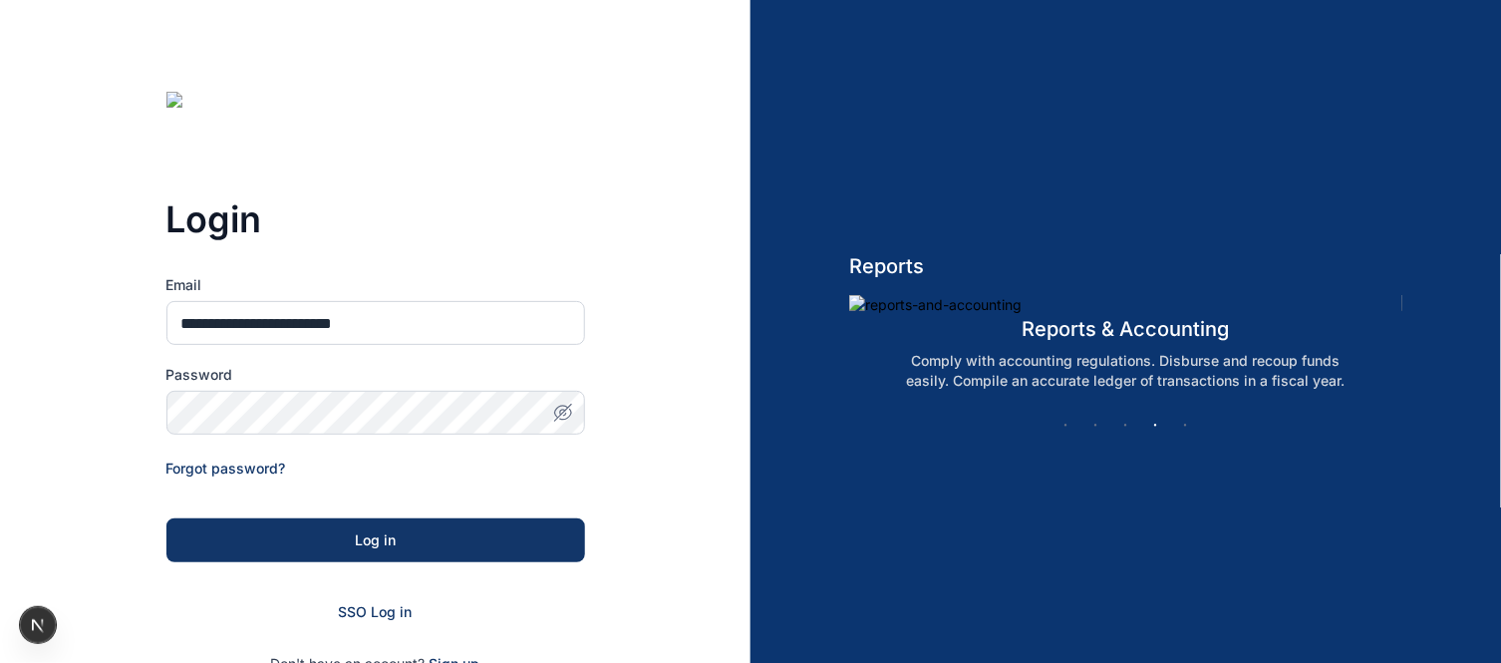
click at [563, 413] on icon "button" at bounding box center [563, 413] width 20 height 20
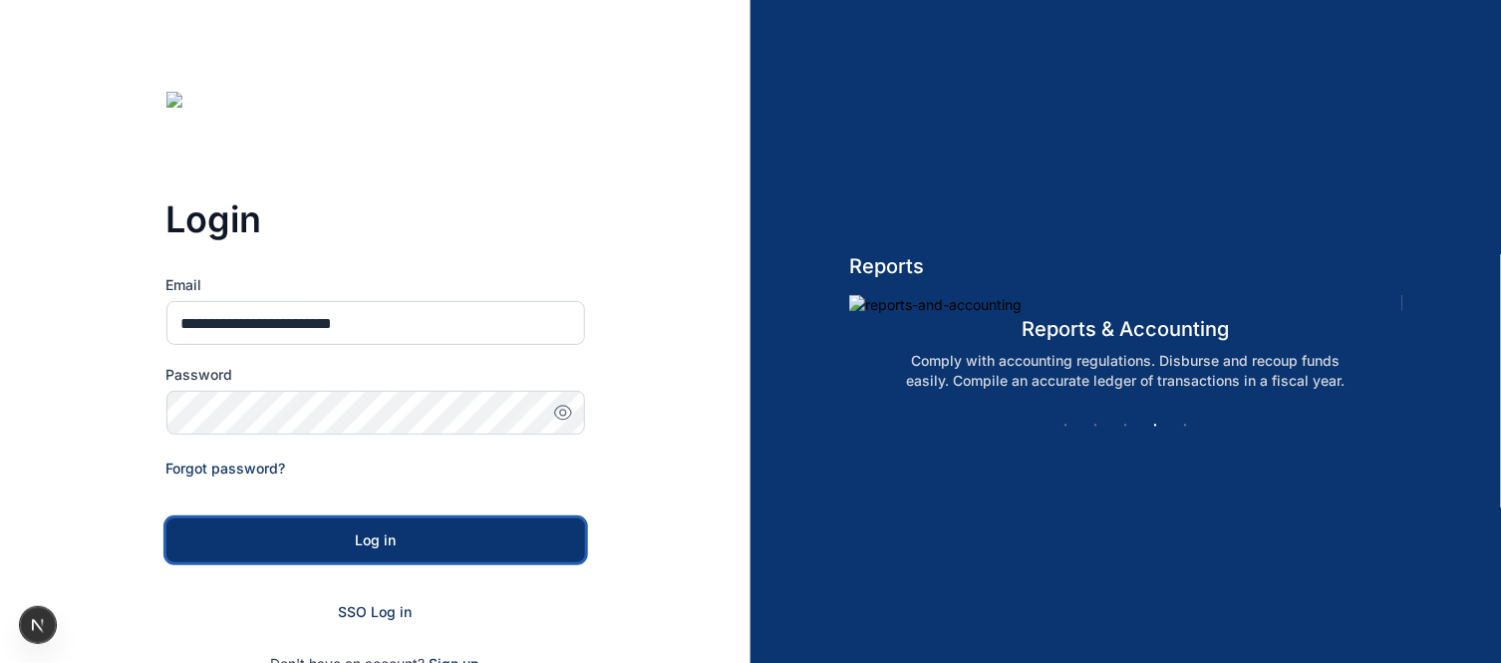
click at [442, 533] on div "Log in" at bounding box center [375, 540] width 355 height 20
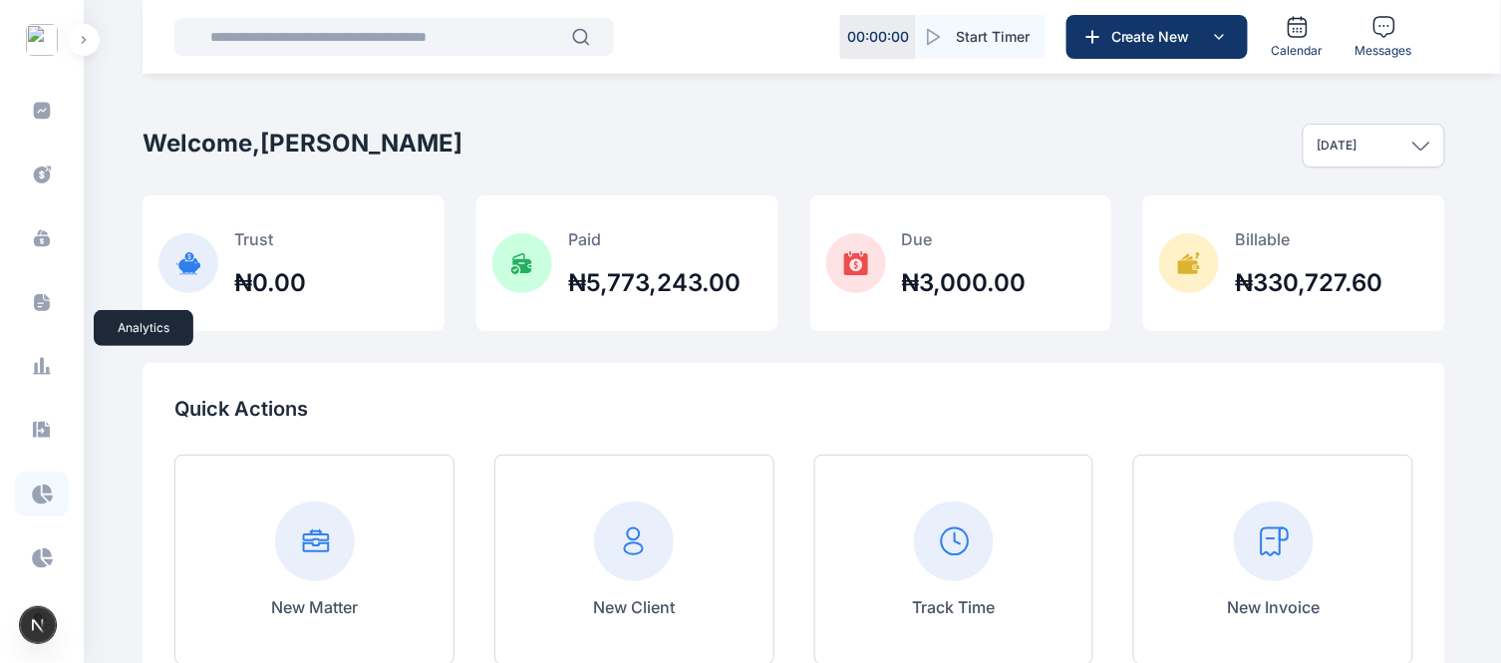
scroll to position [482, 0]
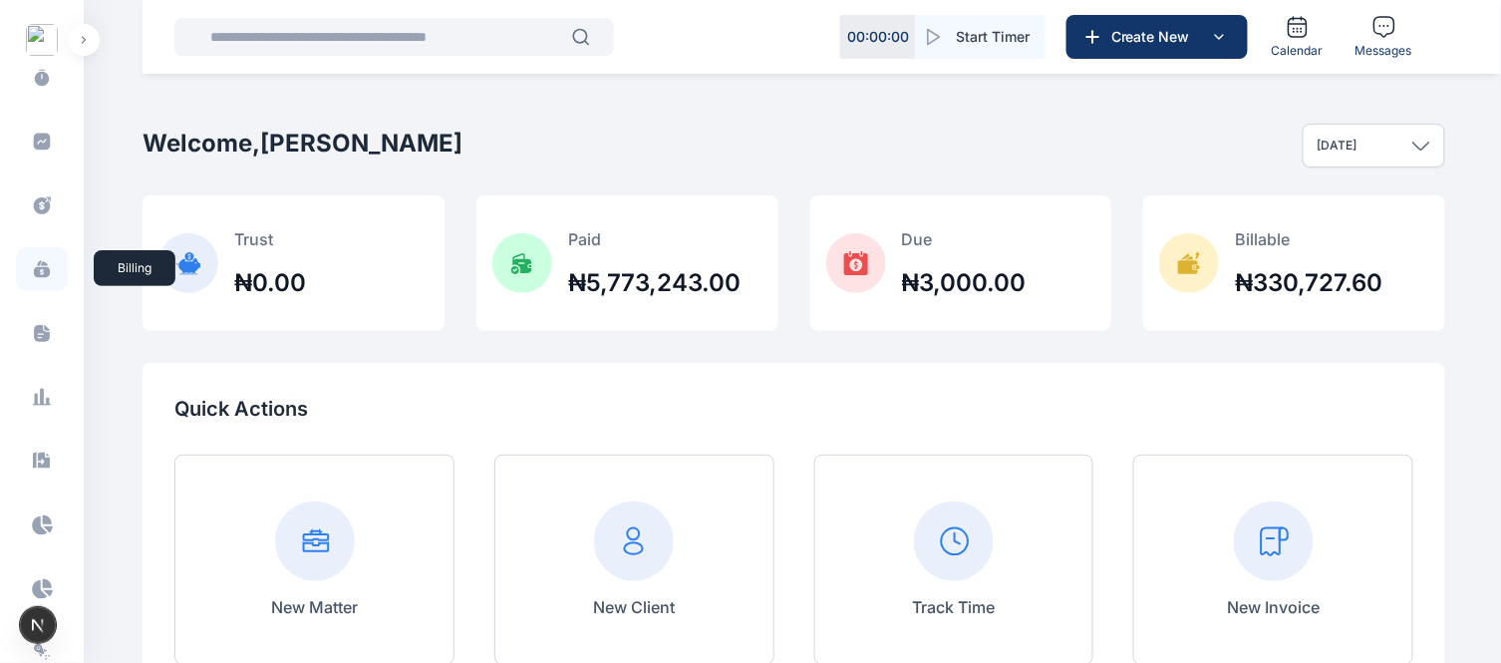
click at [32, 282] on span at bounding box center [42, 269] width 52 height 44
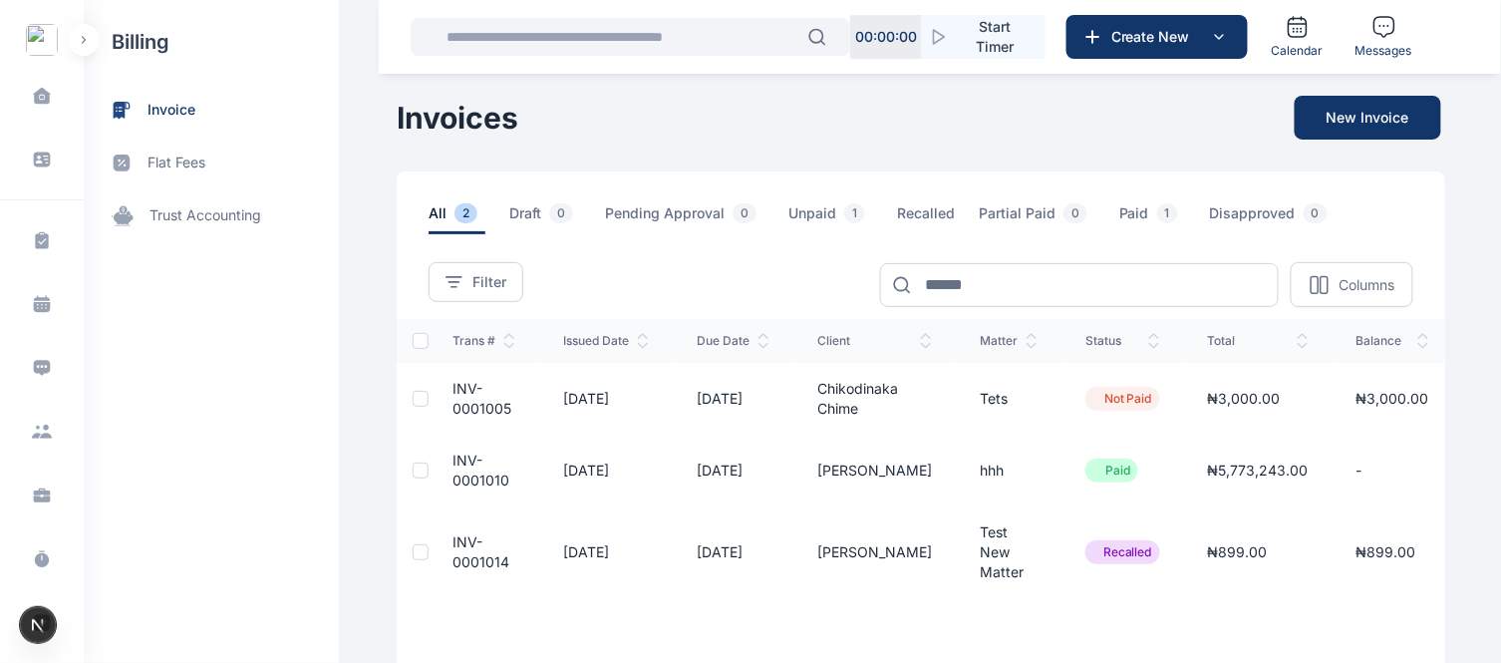
click at [237, 215] on span "trust accounting" at bounding box center [206, 215] width 112 height 21
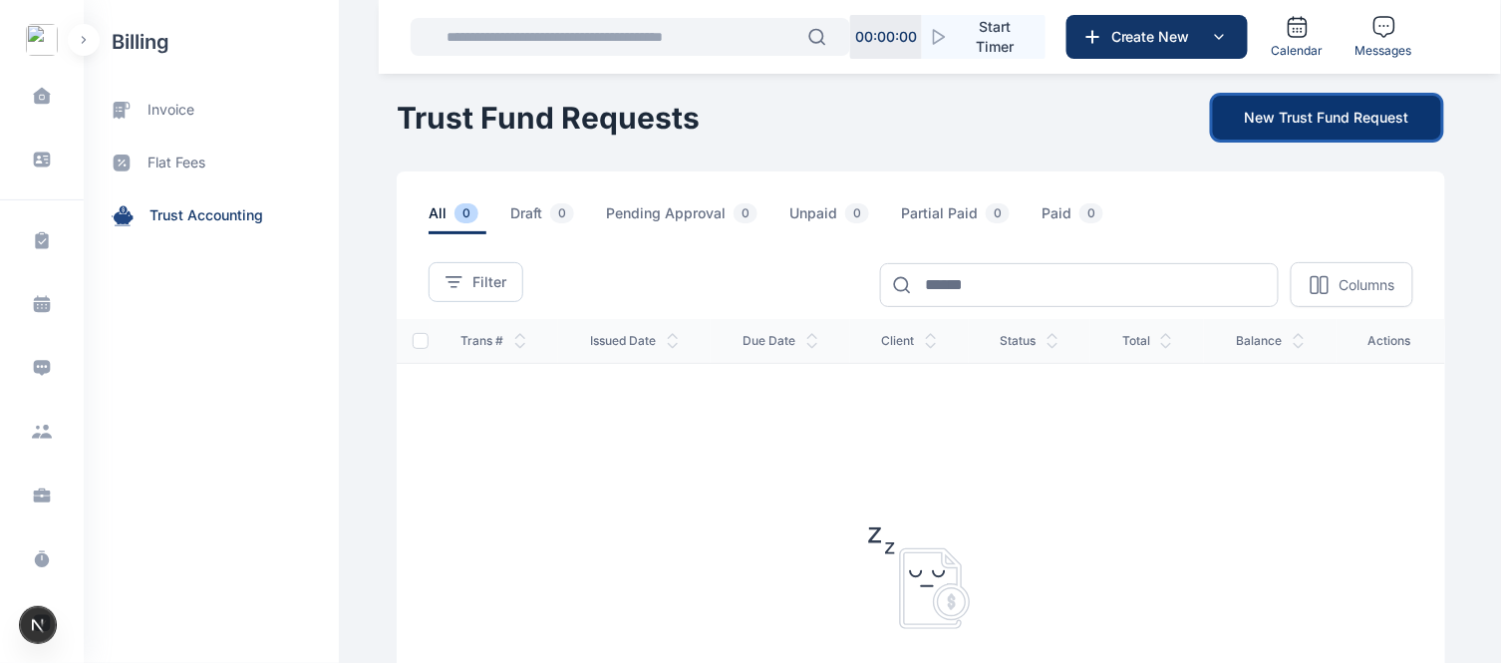
click at [1334, 113] on button "New Trust Fund Request" at bounding box center [1327, 118] width 228 height 44
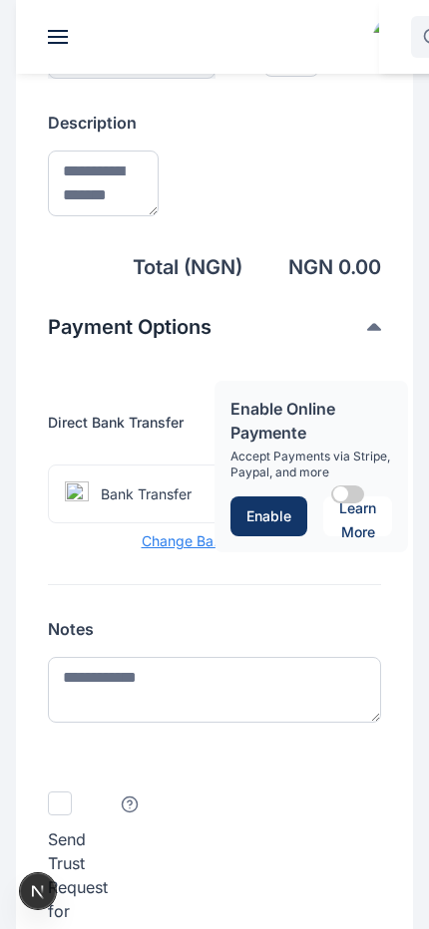
scroll to position [1208, 0]
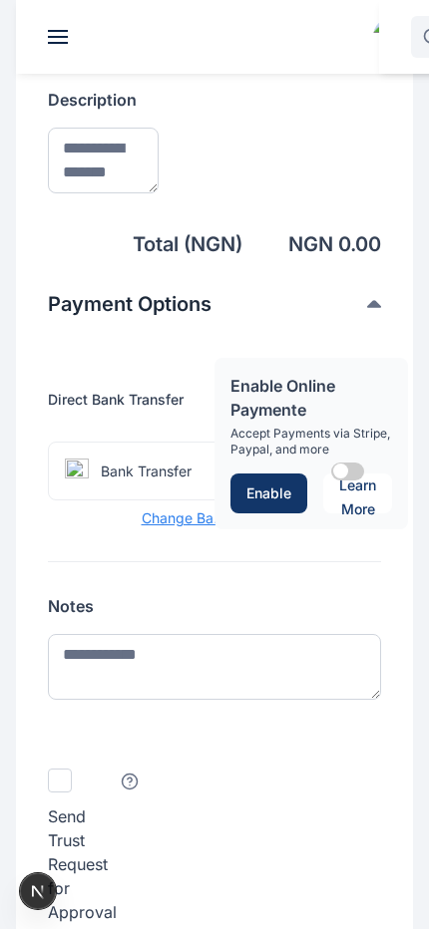
click at [247, 82] on div "Bill Terms Billing Currency [GEOGRAPHIC_DATA] Naira - ₦ Amount Description Tota…" at bounding box center [214, 538] width 333 height 1196
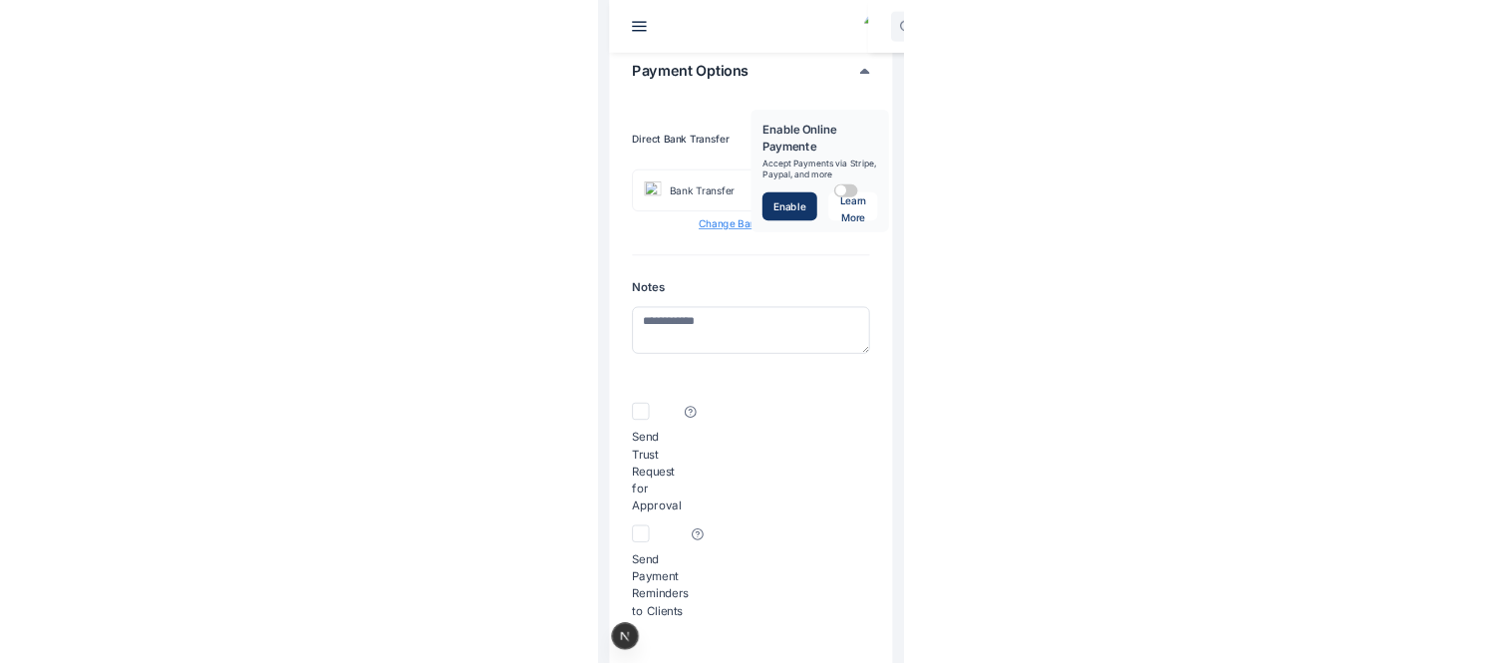
scroll to position [1261, 0]
